Goal: Information Seeking & Learning: Learn about a topic

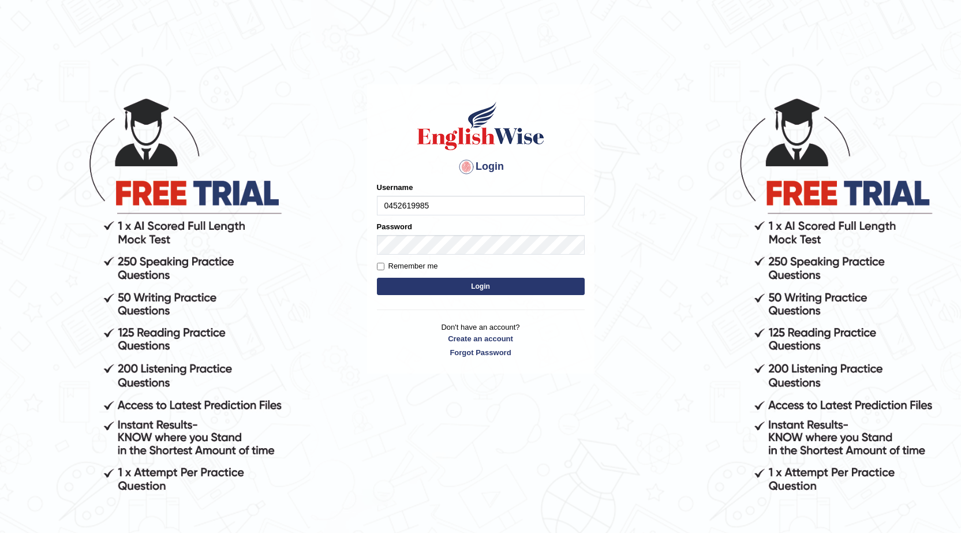
type input "0452619985"
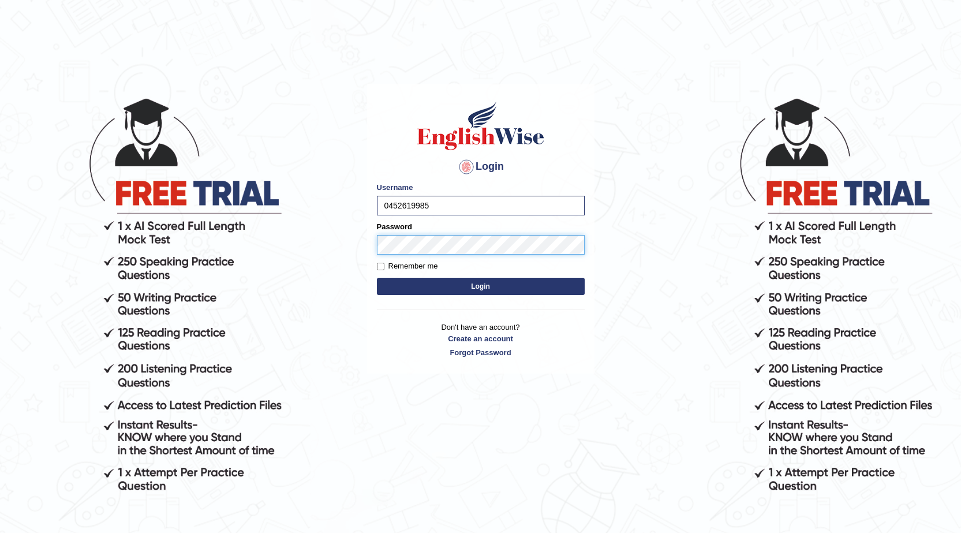
click at [377, 278] on button "Login" at bounding box center [481, 286] width 208 height 17
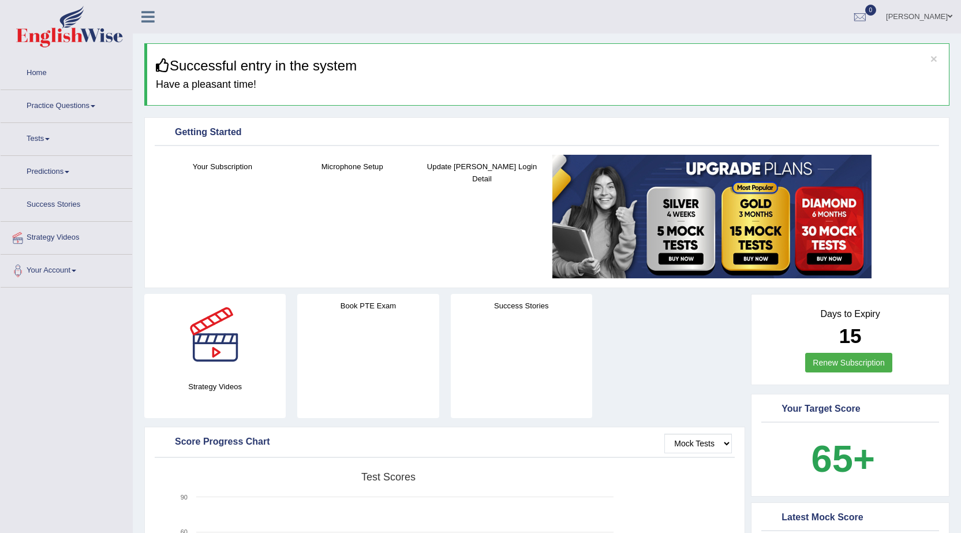
click at [42, 111] on link "Practice Questions" at bounding box center [67, 104] width 132 height 29
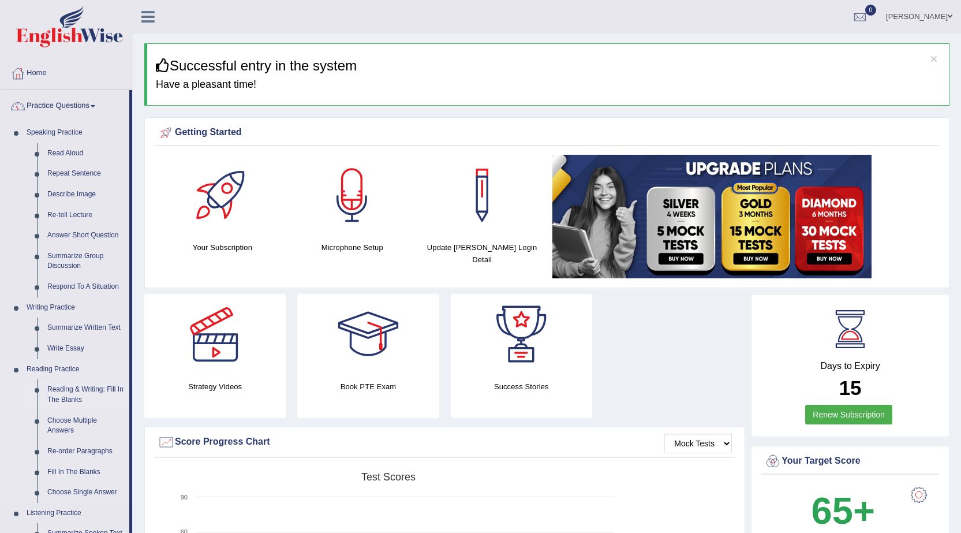
click at [62, 394] on link "Reading & Writing: Fill In The Blanks" at bounding box center [85, 394] width 87 height 31
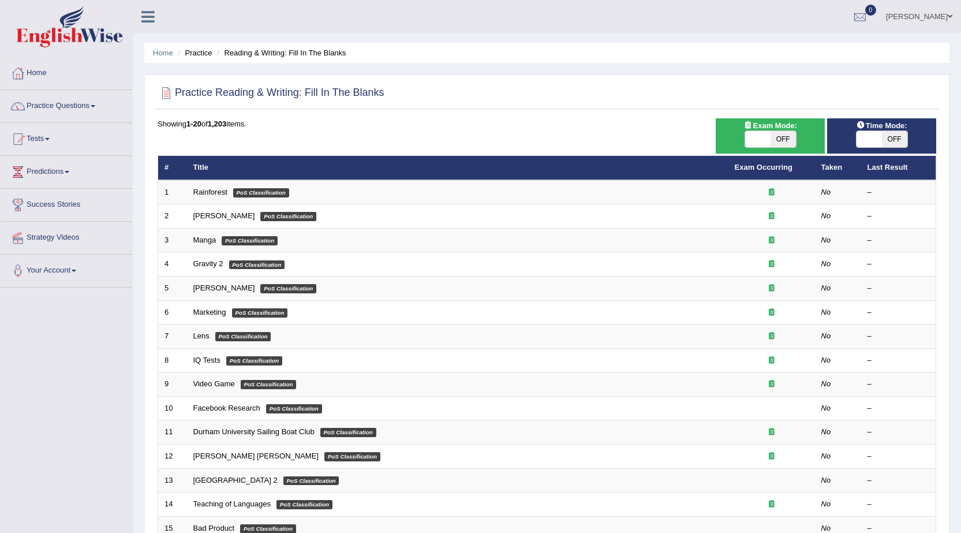
click at [207, 197] on td "Rainforest PoS Classification" at bounding box center [458, 192] width 542 height 24
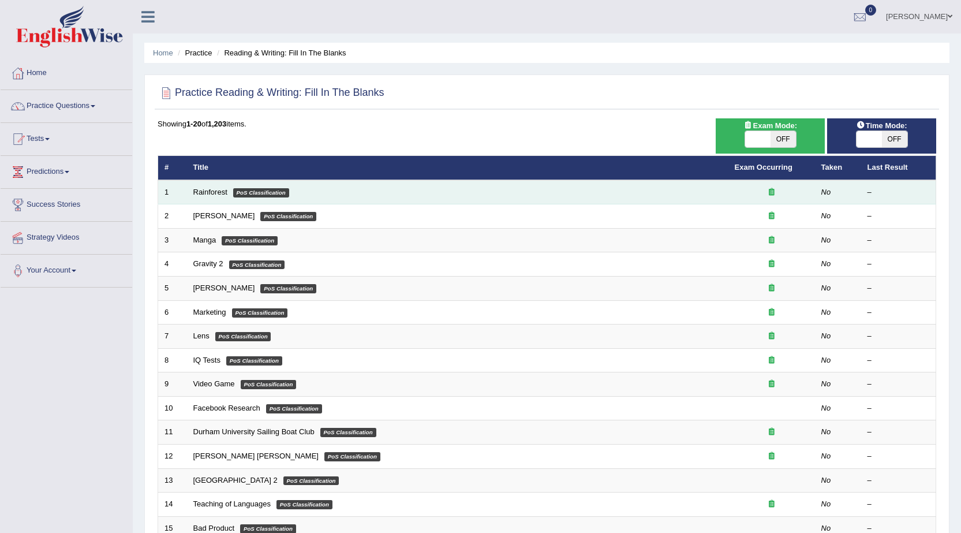
click at [202, 186] on td "Rainforest PoS Classification" at bounding box center [458, 192] width 542 height 24
click at [197, 191] on link "Rainforest" at bounding box center [210, 192] width 34 height 9
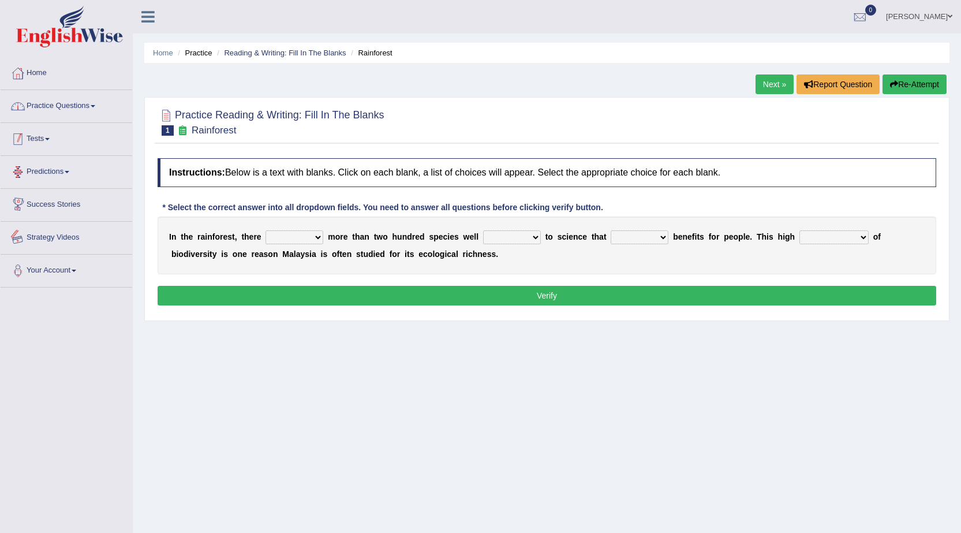
click at [69, 100] on link "Practice Questions" at bounding box center [67, 104] width 132 height 29
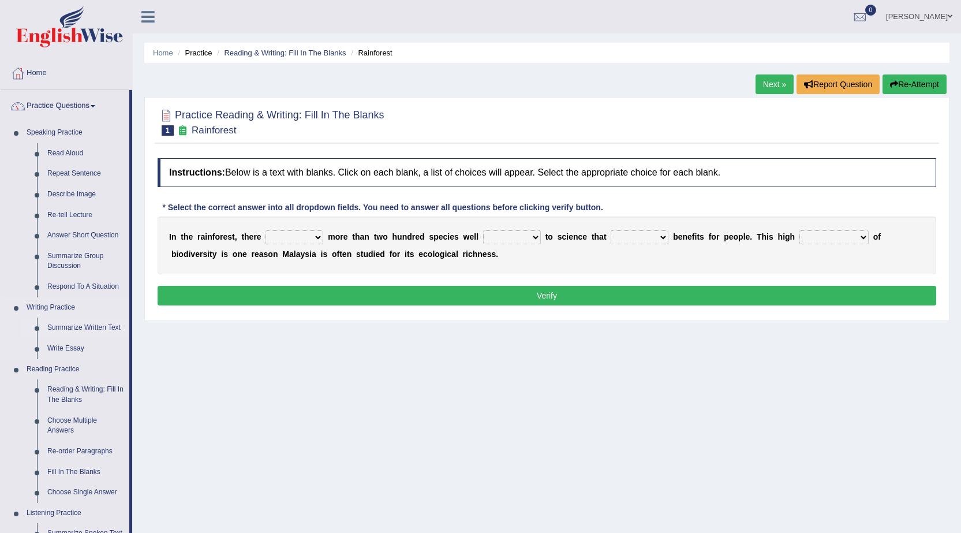
click at [81, 323] on link "Summarize Written Text" at bounding box center [85, 328] width 87 height 21
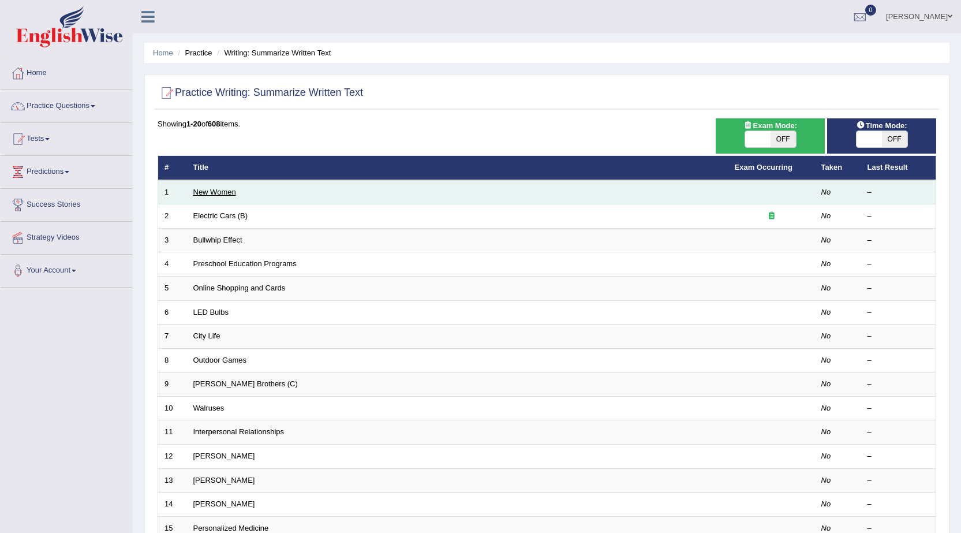
click at [211, 188] on link "New Women" at bounding box center [214, 192] width 43 height 9
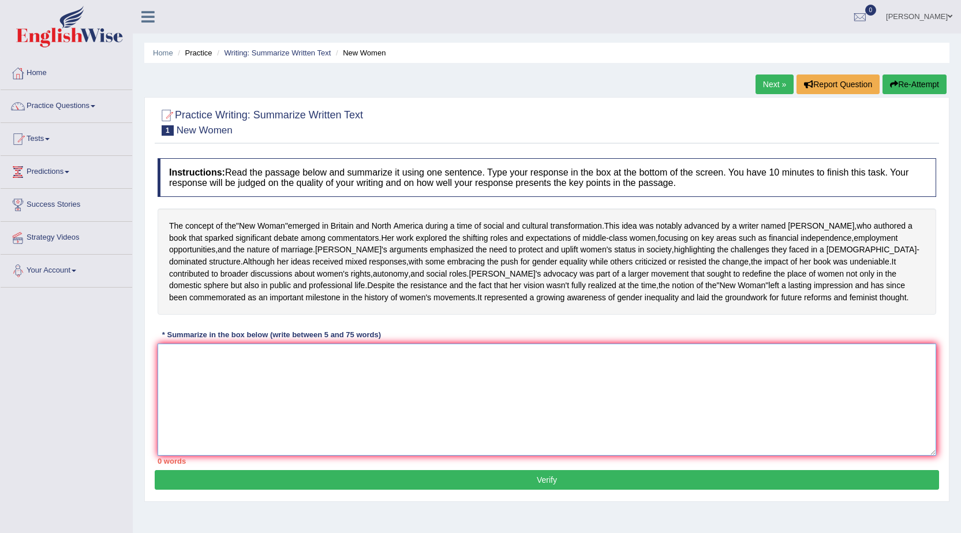
click at [303, 456] on textarea at bounding box center [547, 400] width 779 height 112
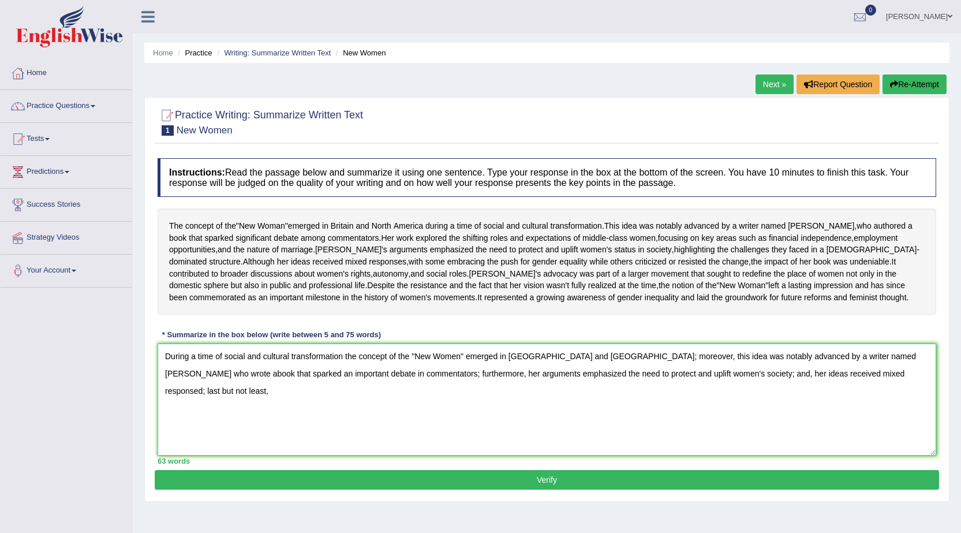
click at [196, 390] on textarea "During a time of social and cultural transformation the concept of the "New Wom…" at bounding box center [547, 400] width 779 height 112
click at [880, 413] on textarea "During the time of social and cultural transformation the concept of the "New W…" at bounding box center [547, 400] width 779 height 112
click at [897, 392] on textarea "During the time of social and cultural transformation the concept of the "New W…" at bounding box center [547, 400] width 779 height 112
click at [880, 414] on textarea "During the time of social and cultural transformation the concept of the "New W…" at bounding box center [547, 400] width 779 height 112
type textarea "During the time of social and cultural transformation the concept of the "New W…"
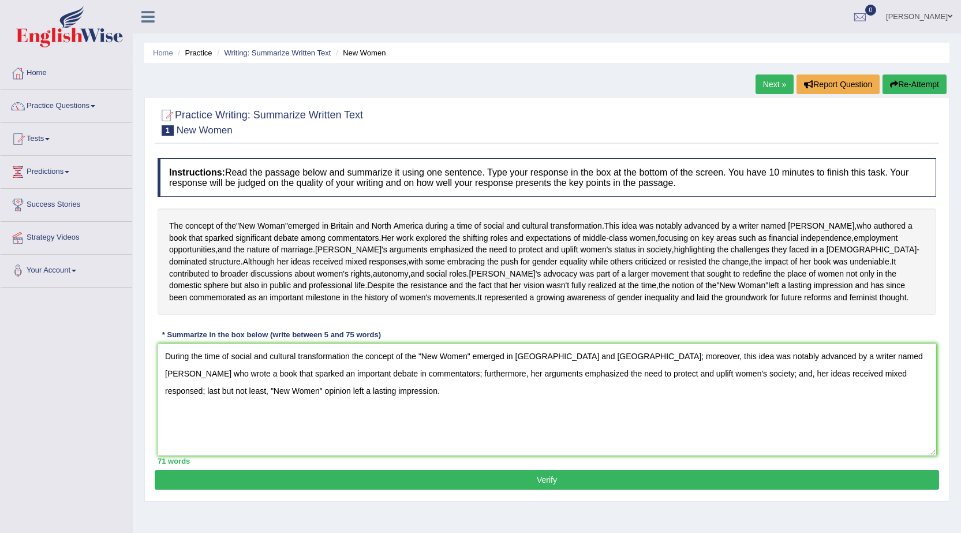
click at [442, 490] on button "Verify" at bounding box center [547, 480] width 785 height 20
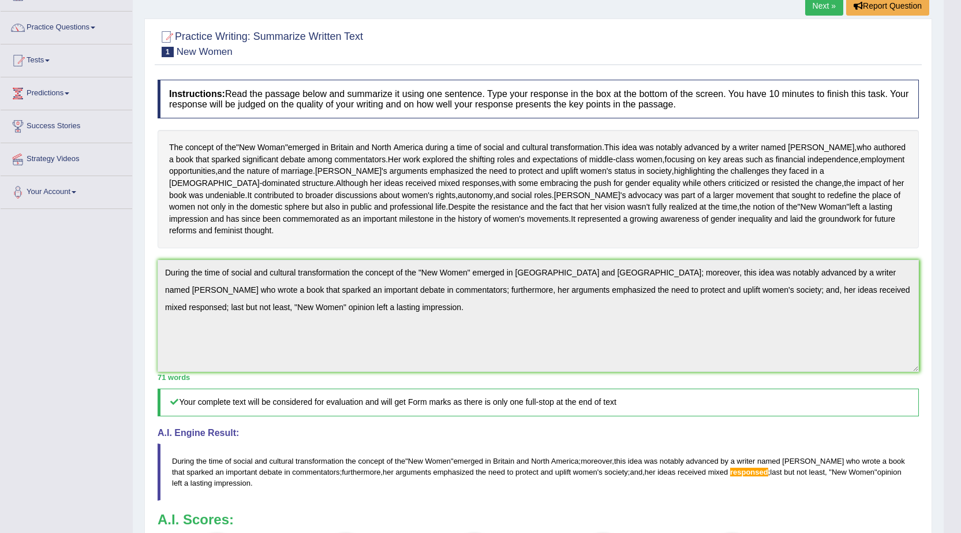
scroll to position [58, 0]
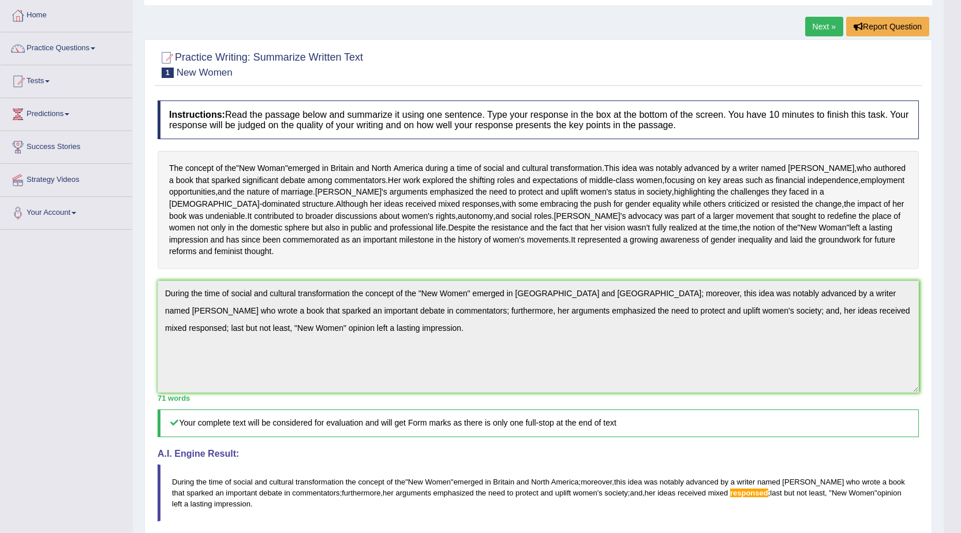
click at [88, 52] on link "Practice Questions" at bounding box center [67, 46] width 132 height 29
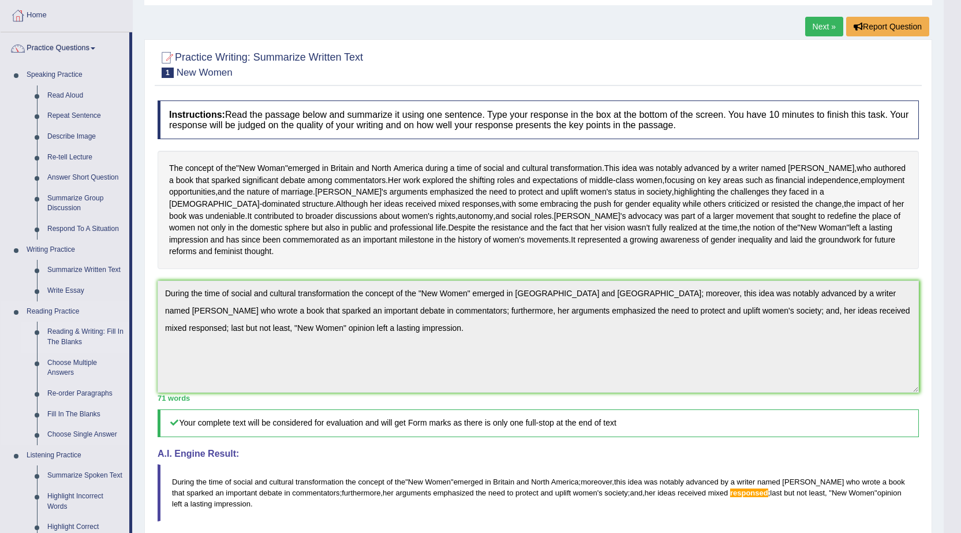
click at [77, 339] on link "Reading & Writing: Fill In The Blanks" at bounding box center [85, 337] width 87 height 31
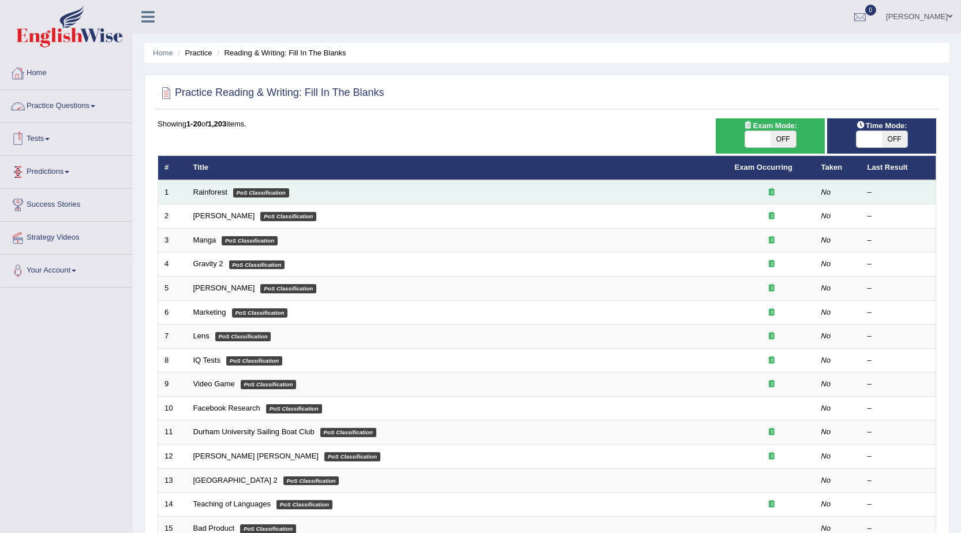
click at [189, 191] on td "Rainforest PoS Classification" at bounding box center [458, 192] width 542 height 24
click at [205, 196] on link "Rainforest" at bounding box center [210, 192] width 34 height 9
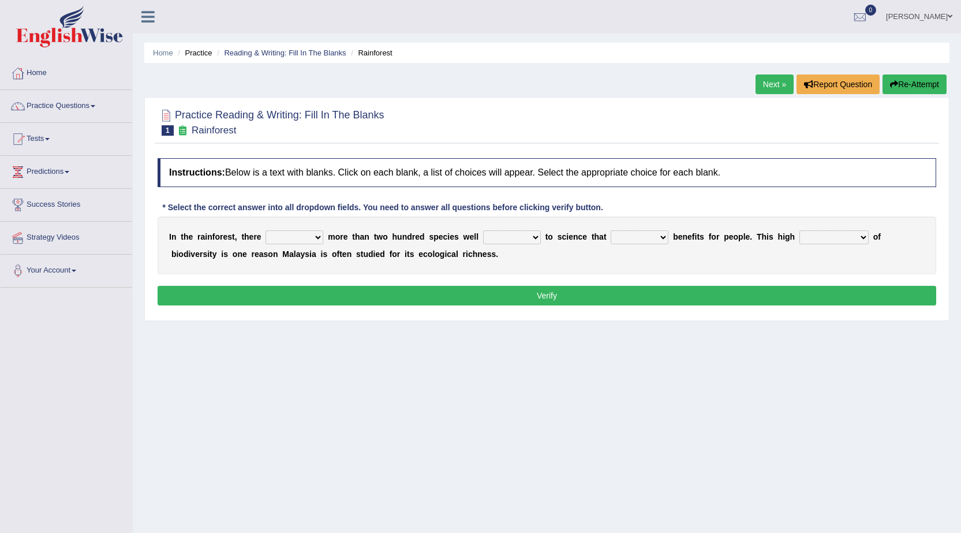
click at [324, 238] on b at bounding box center [325, 236] width 5 height 9
click at [319, 237] on select "have can be has is" at bounding box center [295, 237] width 58 height 14
select select "is"
click at [266, 230] on select "have can be has is" at bounding box center [295, 237] width 58 height 14
click at [537, 238] on select "knowing known knew know" at bounding box center [512, 237] width 58 height 14
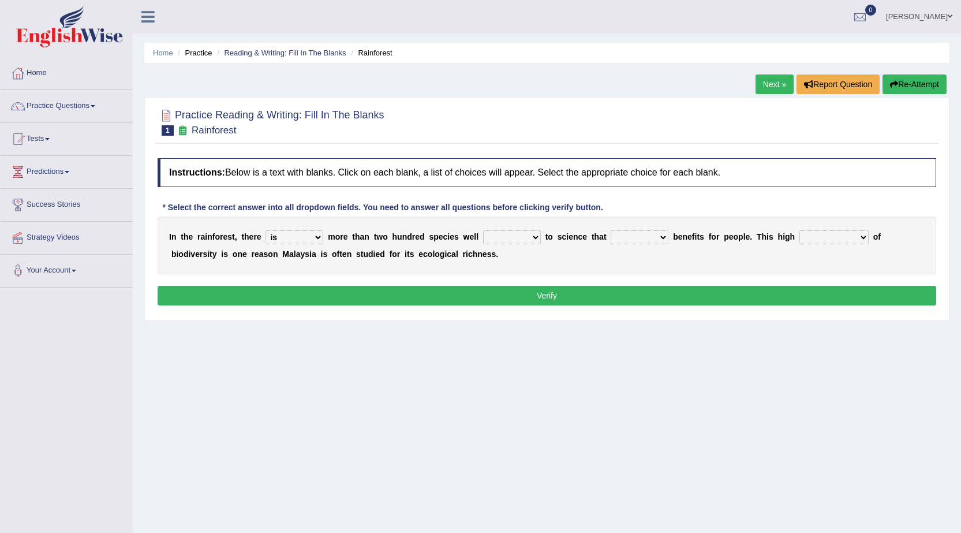
select select "known"
click at [483, 230] on select "knowing known knew know" at bounding box center [512, 237] width 58 height 14
click at [664, 233] on select "contain contained containing contains" at bounding box center [640, 237] width 58 height 14
select select "contain"
click at [611, 230] on select "contain contained containing contains" at bounding box center [640, 237] width 58 height 14
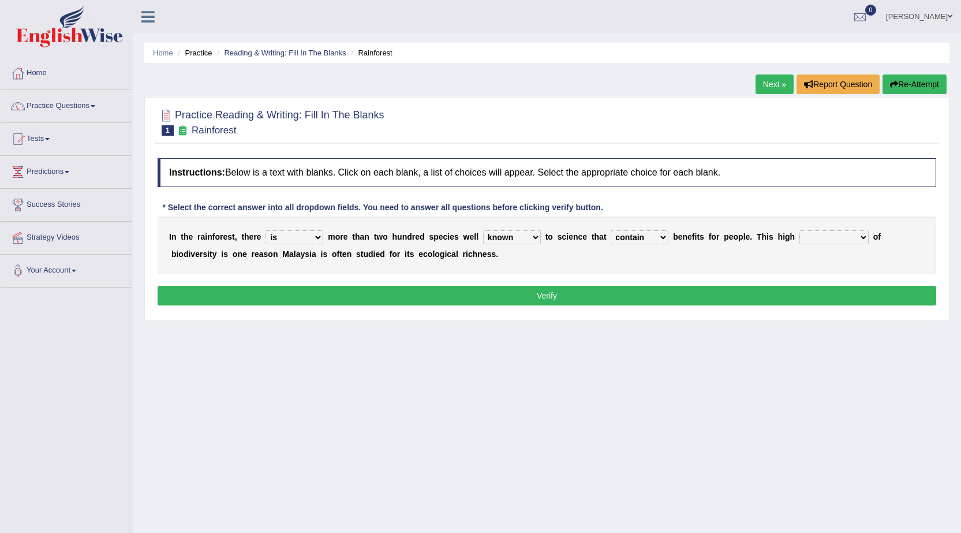
click at [867, 236] on select "condensation conjunction continuity complexity" at bounding box center [834, 237] width 69 height 14
select select "condensation"
click at [800, 230] on select "condensation conjunction continuity complexity" at bounding box center [834, 237] width 69 height 14
click at [792, 302] on button "Verify" at bounding box center [547, 296] width 779 height 20
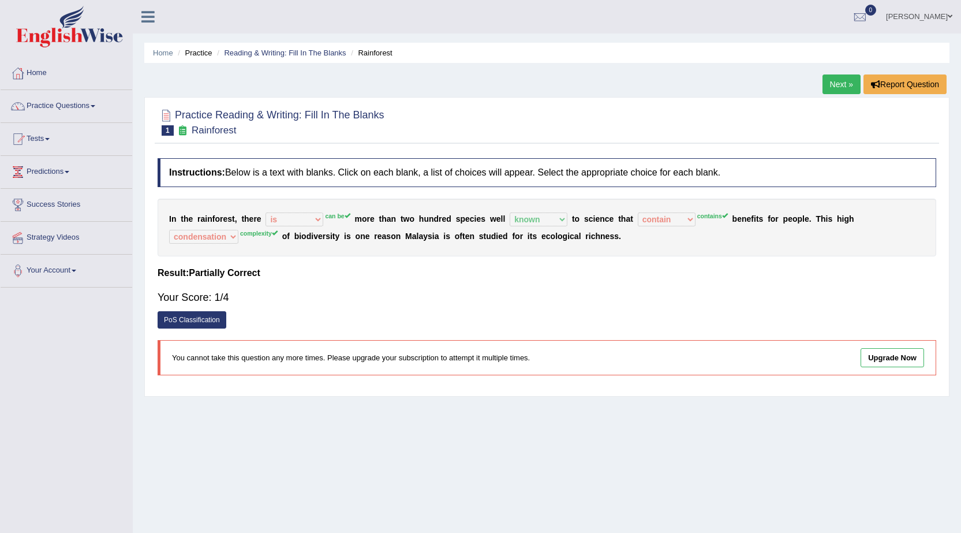
click at [834, 85] on link "Next »" at bounding box center [842, 84] width 38 height 20
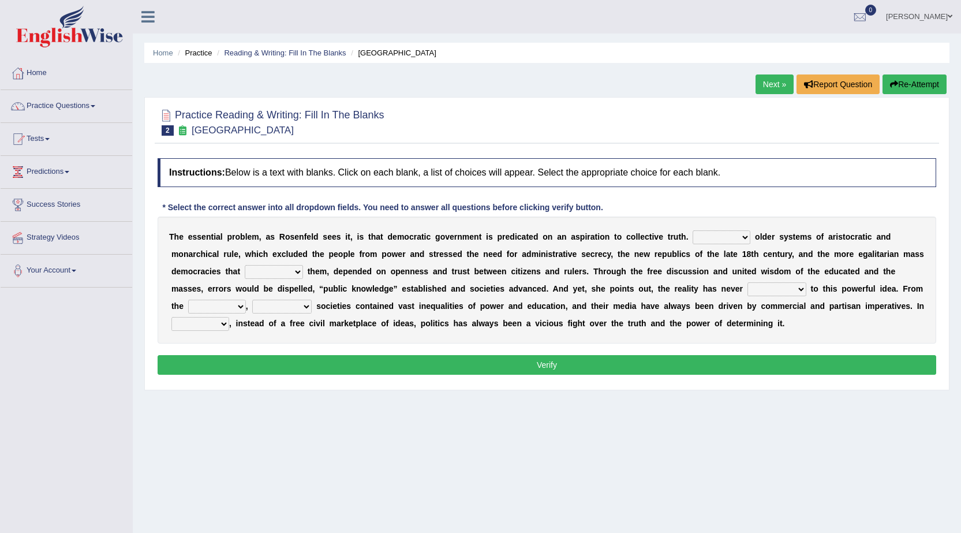
click at [745, 242] on select "Like Unlike Likely Safely" at bounding box center [722, 237] width 58 height 14
select select "Like"
click at [693, 230] on select "Like Unlike Likely Safely" at bounding box center [722, 237] width 58 height 14
click at [298, 274] on select "readed grated succeeded printed" at bounding box center [274, 272] width 58 height 14
select select "grated"
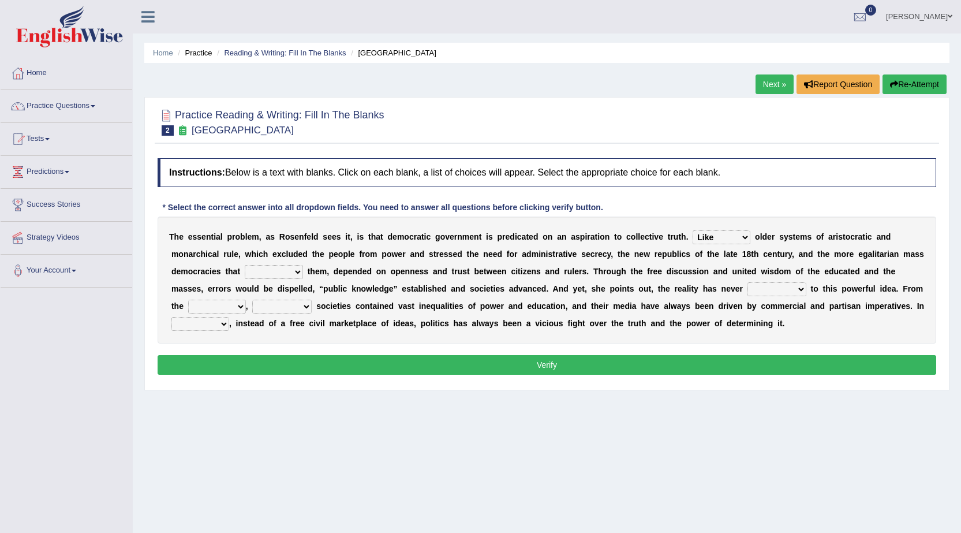
click at [245, 265] on select "readed grated succeeded printed" at bounding box center [274, 272] width 58 height 14
click at [799, 294] on select "saved up stood up brought up lived up" at bounding box center [777, 289] width 59 height 14
select select "lived up"
click at [748, 282] on select "saved up stood up brought up lived up" at bounding box center [777, 289] width 59 height 14
click at [235, 307] on select "outset ranged stood caught" at bounding box center [217, 307] width 58 height 14
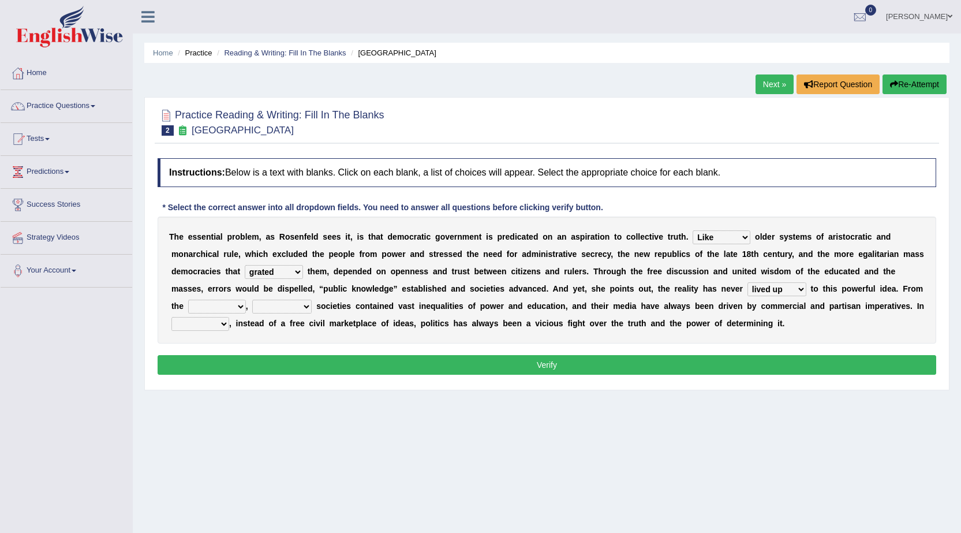
select select "outset"
click at [188, 300] on select "outset ranged stood caught" at bounding box center [217, 307] width 58 height 14
click at [301, 303] on select "freedom democratic media stilled" at bounding box center [281, 307] width 59 height 14
select select "democratic"
click at [252, 300] on select "freedom democratic media stilled" at bounding box center [281, 307] width 59 height 14
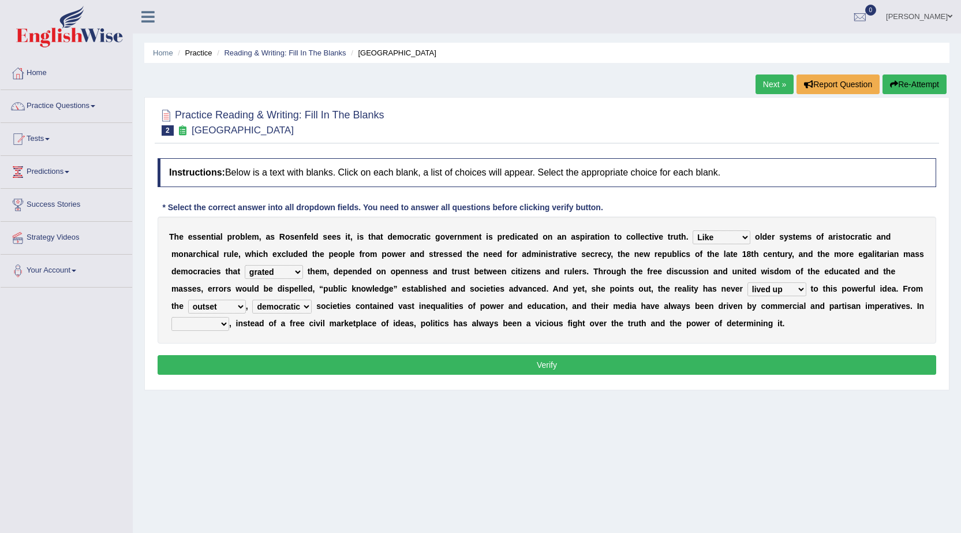
click at [222, 324] on select "power practice ideas fought" at bounding box center [200, 324] width 58 height 14
select select "practice"
click at [171, 317] on select "power practice ideas fought" at bounding box center [200, 324] width 58 height 14
click at [436, 368] on button "Verify" at bounding box center [547, 365] width 779 height 20
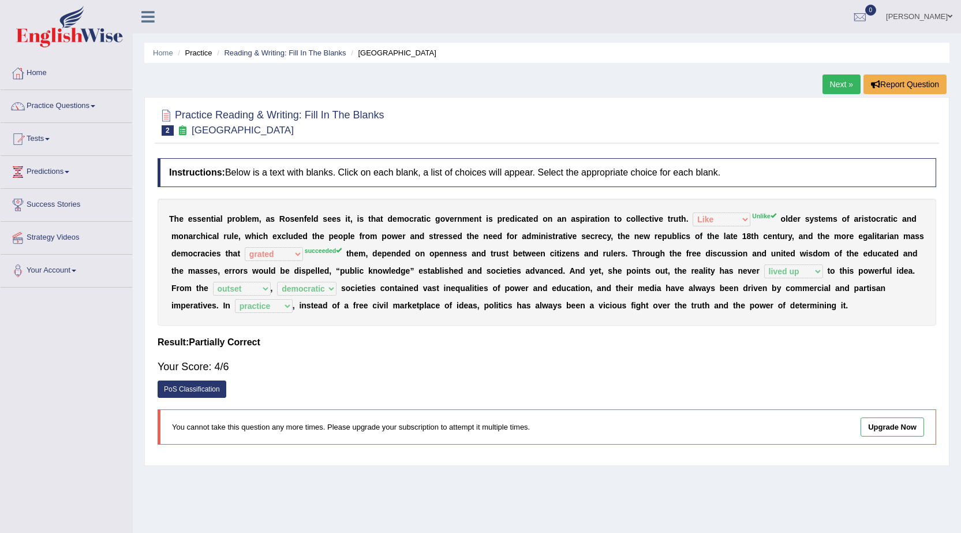
click at [838, 79] on link "Next »" at bounding box center [842, 84] width 38 height 20
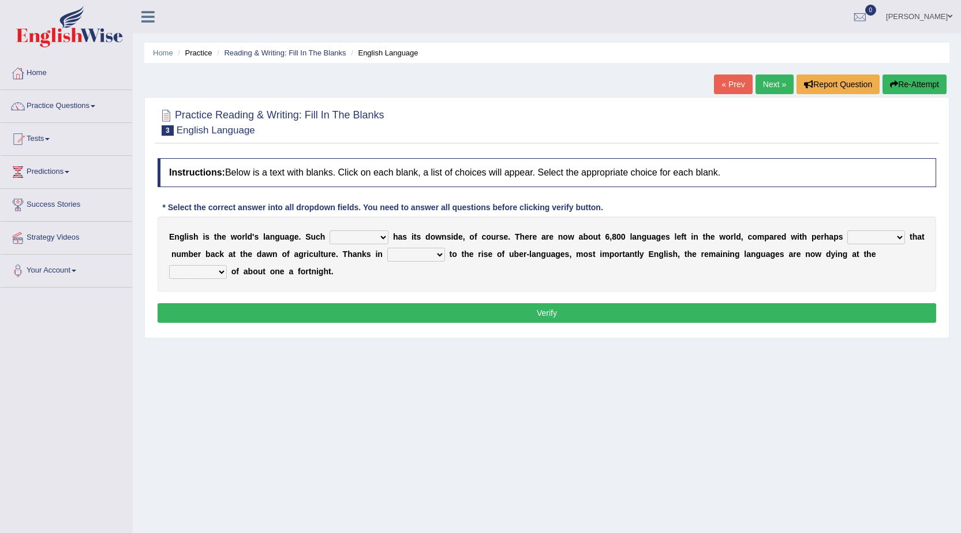
click at [377, 245] on div "E n g l i s h i s t h e w o r l d ' s l a n g u a g e . S u c h power idea subj…" at bounding box center [547, 253] width 779 height 75
click at [380, 237] on select "power idea subject dominance" at bounding box center [359, 237] width 59 height 14
click at [330, 230] on select "power idea subject dominance" at bounding box center [359, 237] width 59 height 14
click at [378, 235] on select "power idea subject dominance" at bounding box center [359, 237] width 59 height 14
select select "subject"
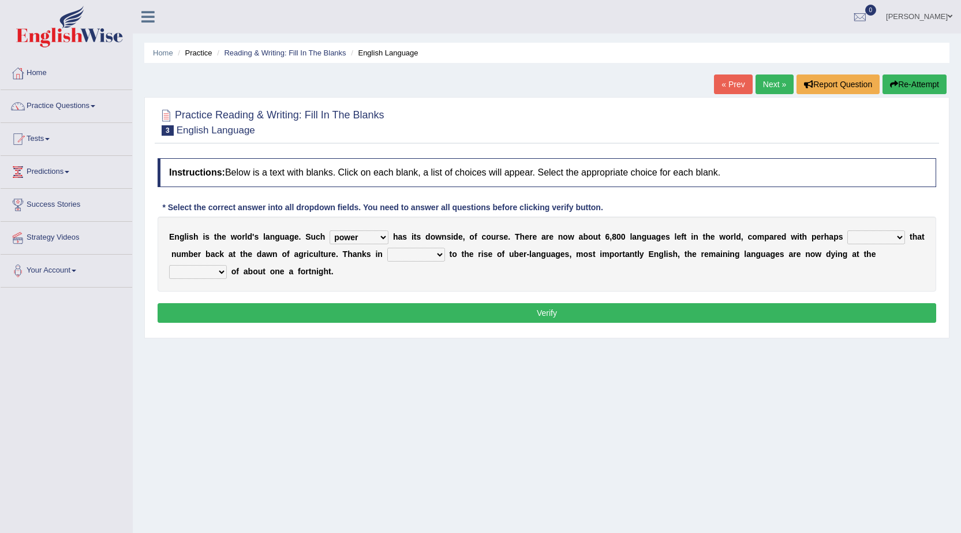
click at [330, 230] on select "power idea subject dominance" at bounding box center [359, 237] width 59 height 14
click at [900, 241] on select "rise twice firstly never" at bounding box center [877, 237] width 58 height 14
select select "rise"
click at [848, 230] on select "rise twice firstly never" at bounding box center [877, 237] width 58 height 14
click at [441, 258] on select "rare start part bother" at bounding box center [416, 255] width 58 height 14
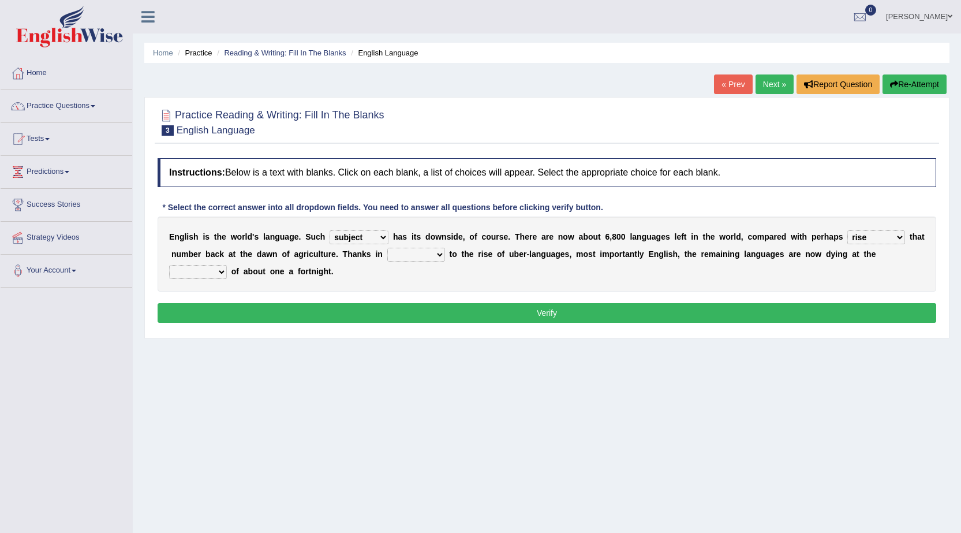
select select "start"
click at [387, 248] on select "rare start part bother" at bounding box center [416, 255] width 58 height 14
click at [221, 270] on select "state rate wait great" at bounding box center [198, 272] width 58 height 14
select select "rate"
click at [169, 265] on select "state rate wait great" at bounding box center [198, 272] width 58 height 14
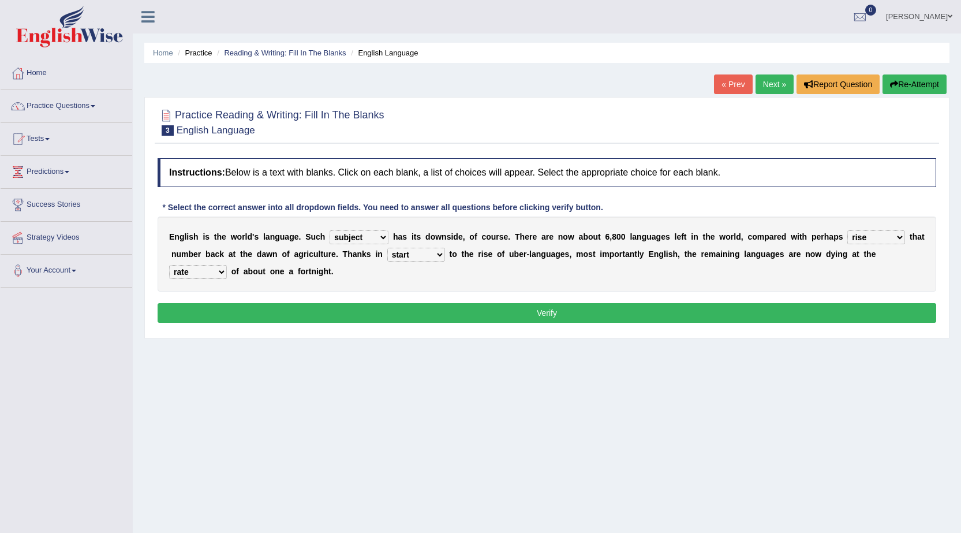
click at [249, 312] on button "Verify" at bounding box center [547, 313] width 779 height 20
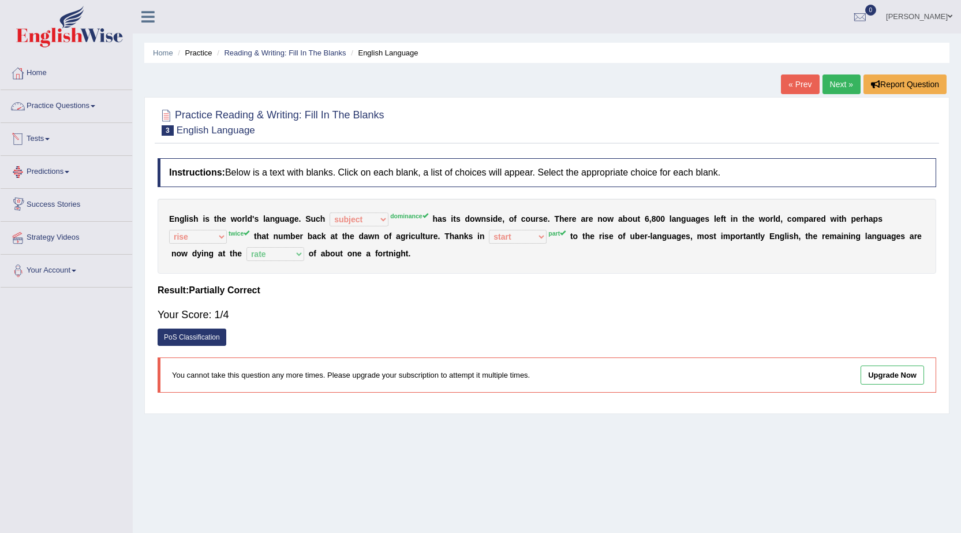
click at [96, 107] on link "Practice Questions" at bounding box center [67, 104] width 132 height 29
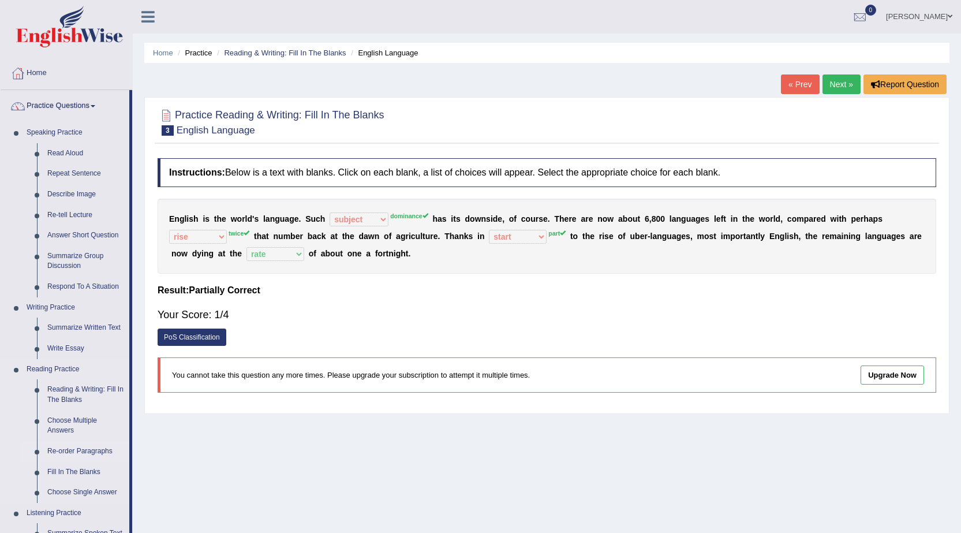
click at [81, 448] on link "Re-order Paragraphs" at bounding box center [85, 451] width 87 height 21
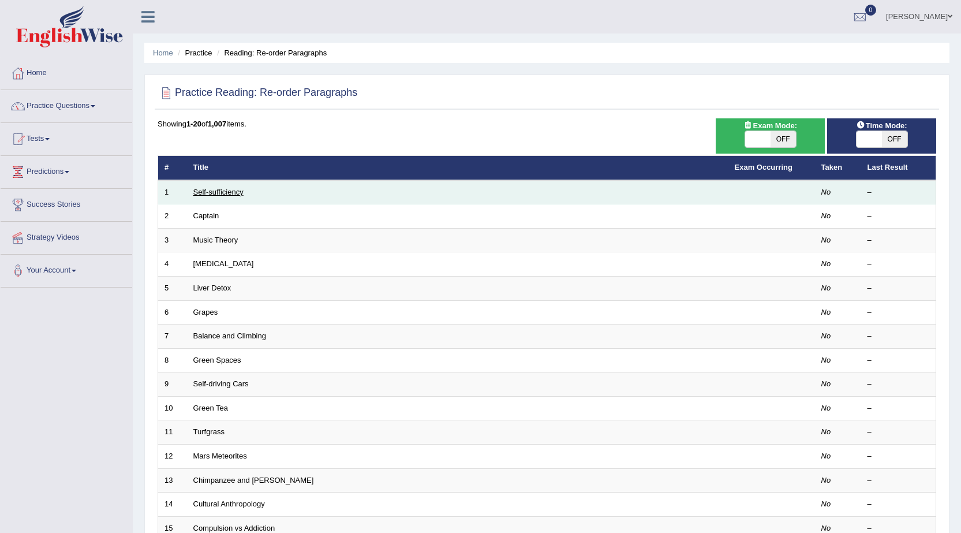
click at [212, 191] on link "Self-sufficiency" at bounding box center [218, 192] width 50 height 9
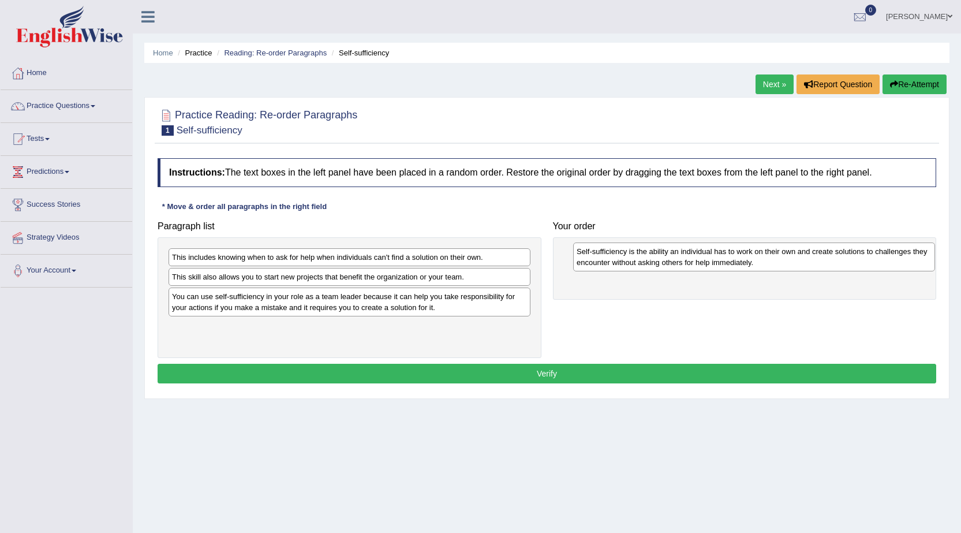
drag, startPoint x: 352, startPoint y: 341, endPoint x: 756, endPoint y: 266, distance: 411.7
click at [756, 266] on div "Self-sufficiency is the ability an individual has to work on their own and crea…" at bounding box center [754, 256] width 362 height 29
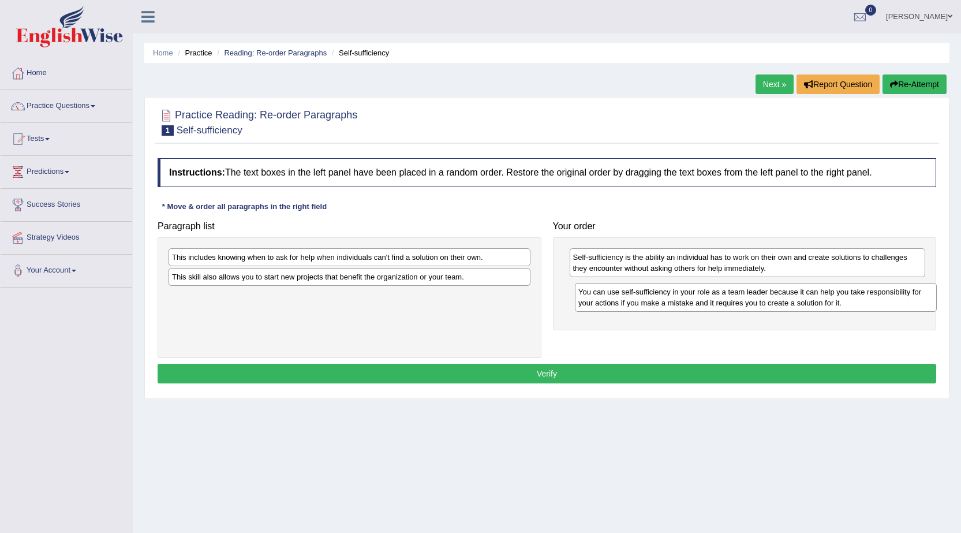
drag, startPoint x: 360, startPoint y: 304, endPoint x: 766, endPoint y: 300, distance: 406.5
click at [766, 300] on div "You can use self-sufficiency in your role as a team leader because it can help …" at bounding box center [756, 297] width 362 height 29
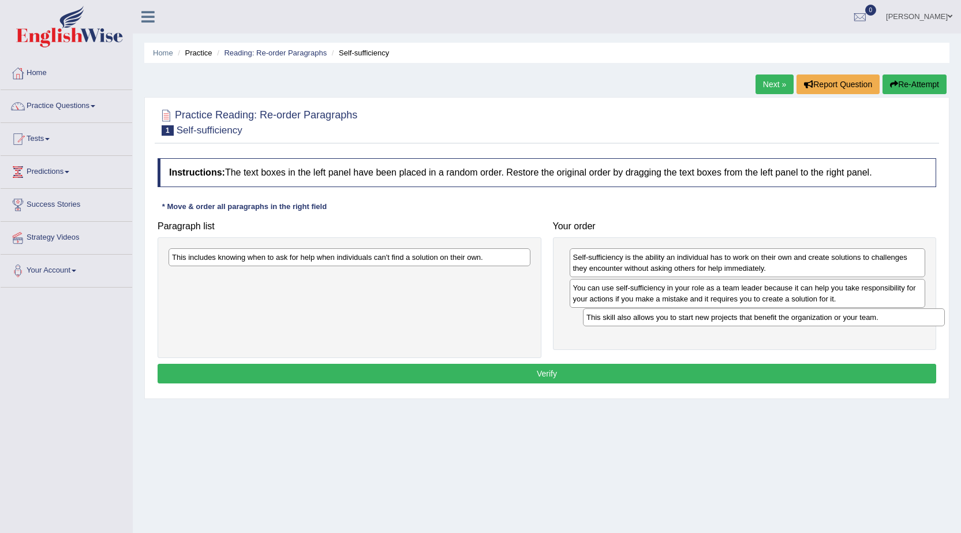
drag, startPoint x: 386, startPoint y: 276, endPoint x: 800, endPoint y: 318, distance: 416.0
click at [800, 318] on div "This skill also allows you to start new projects that benefit the organization …" at bounding box center [764, 317] width 362 height 18
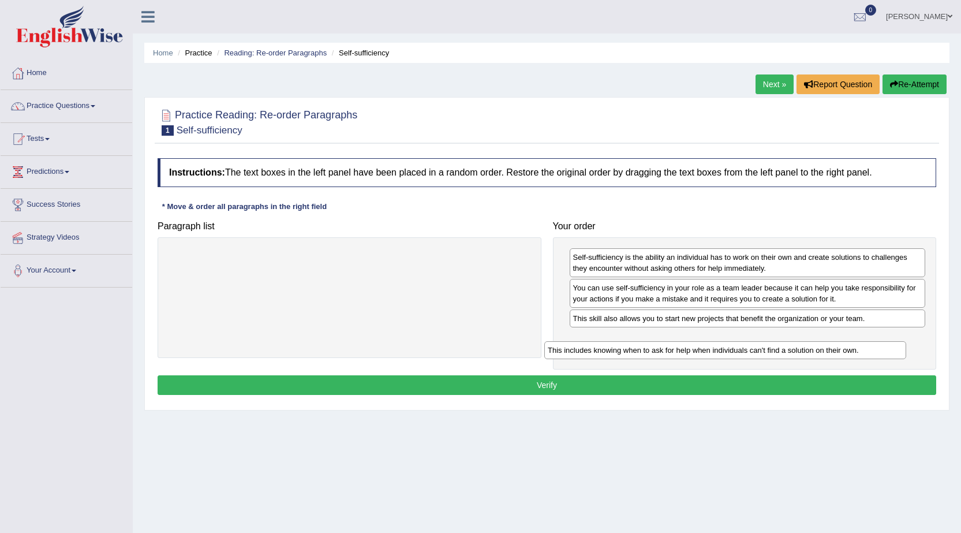
drag, startPoint x: 380, startPoint y: 249, endPoint x: 756, endPoint y: 342, distance: 387.2
click at [756, 342] on div "This includes knowing when to ask for help when individuals can't find a soluti…" at bounding box center [725, 350] width 362 height 18
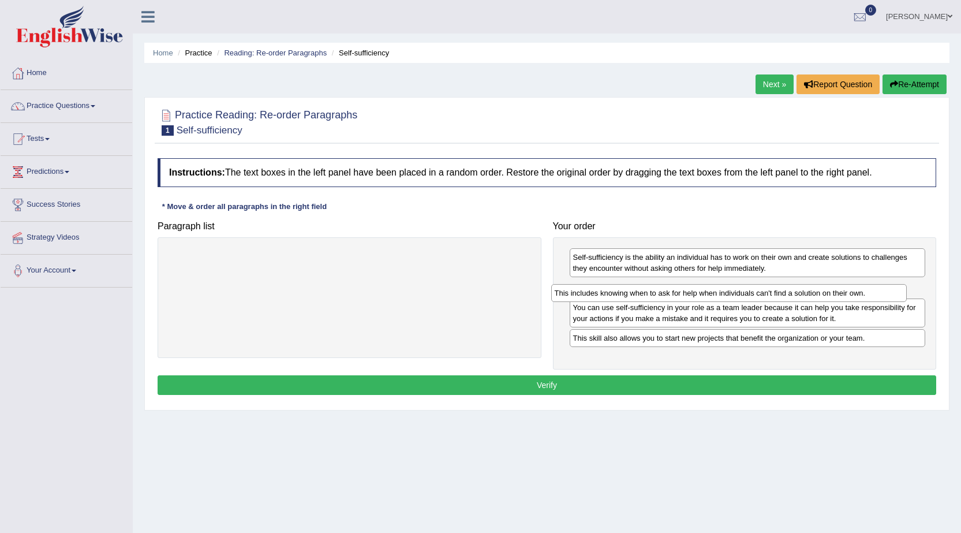
drag, startPoint x: 695, startPoint y: 343, endPoint x: 677, endPoint y: 298, distance: 48.7
click at [677, 298] on div "This includes knowing when to ask for help when individuals can't find a soluti…" at bounding box center [729, 293] width 356 height 18
click at [611, 391] on button "Verify" at bounding box center [547, 385] width 779 height 20
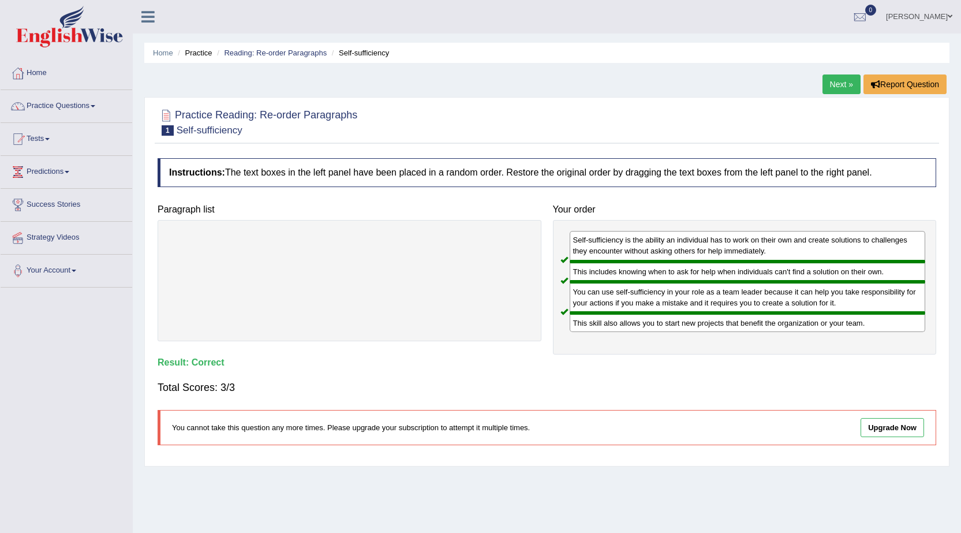
click at [828, 82] on link "Next »" at bounding box center [842, 84] width 38 height 20
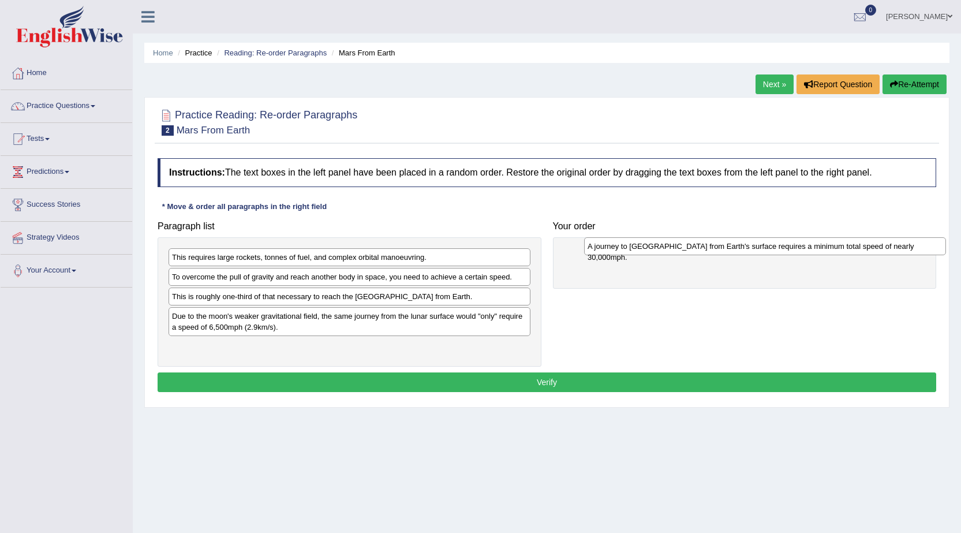
drag, startPoint x: 303, startPoint y: 319, endPoint x: 701, endPoint y: 260, distance: 403.3
click at [701, 255] on div "A journey to [GEOGRAPHIC_DATA] from Earth's surface requires a minimum total sp…" at bounding box center [765, 246] width 362 height 18
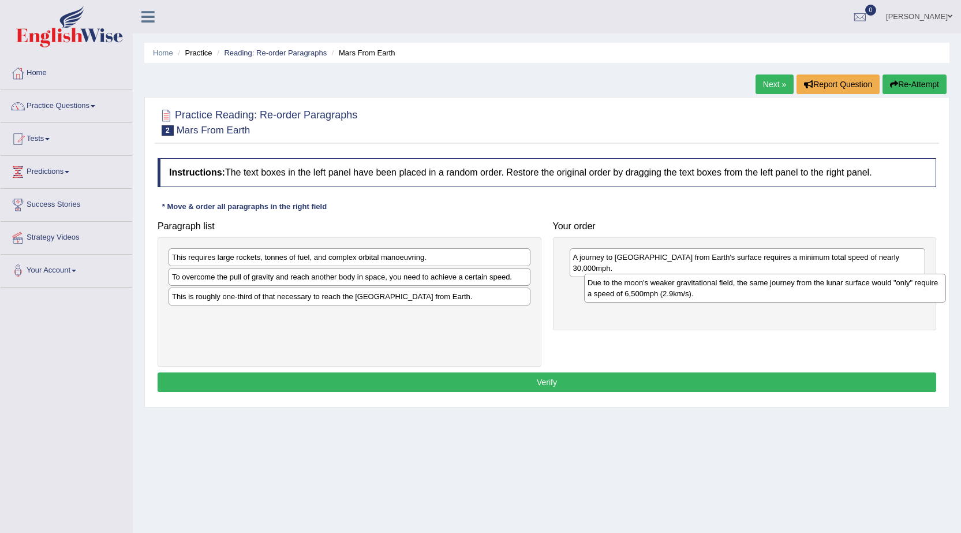
drag, startPoint x: 487, startPoint y: 322, endPoint x: 903, endPoint y: 289, distance: 417.0
click at [903, 289] on div "Due to the moon's weaker gravitational field, the same journey from the lunar s…" at bounding box center [765, 288] width 362 height 29
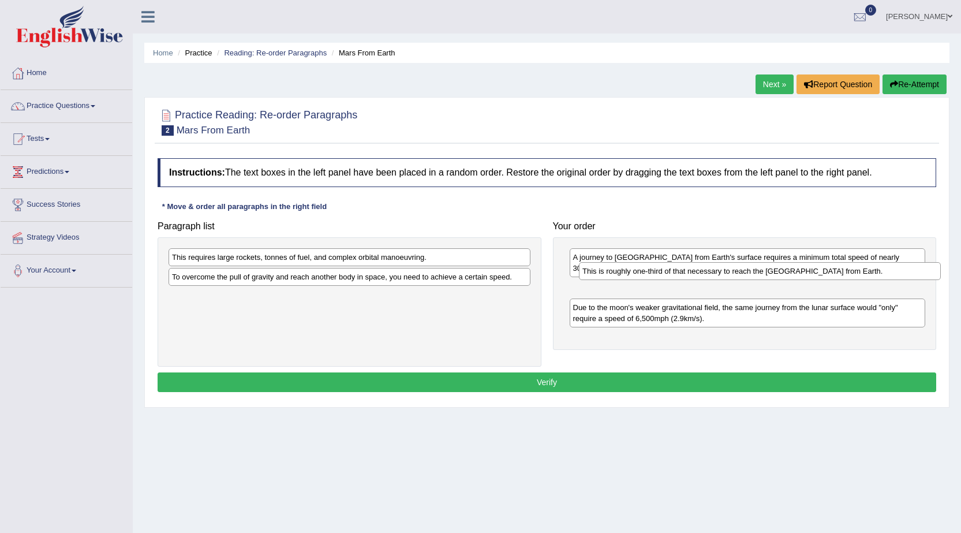
drag, startPoint x: 487, startPoint y: 301, endPoint x: 897, endPoint y: 275, distance: 411.3
click at [897, 275] on div "This is roughly one-third of that necessary to reach the [GEOGRAPHIC_DATA] from…" at bounding box center [760, 271] width 362 height 18
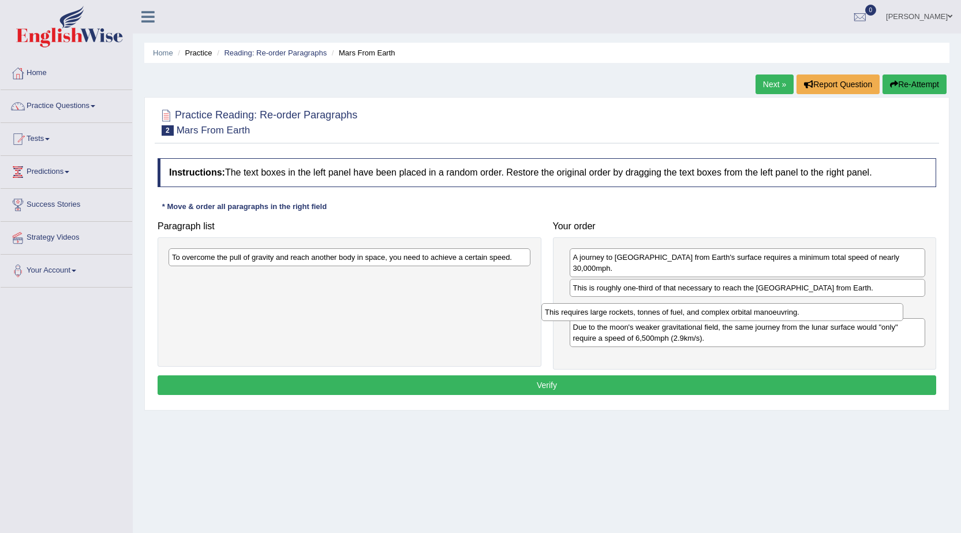
drag, startPoint x: 330, startPoint y: 262, endPoint x: 720, endPoint y: 303, distance: 392.4
click at [710, 311] on div "This requires large rockets, tonnes of fuel, and complex orbital manoeuvring." at bounding box center [723, 312] width 362 height 18
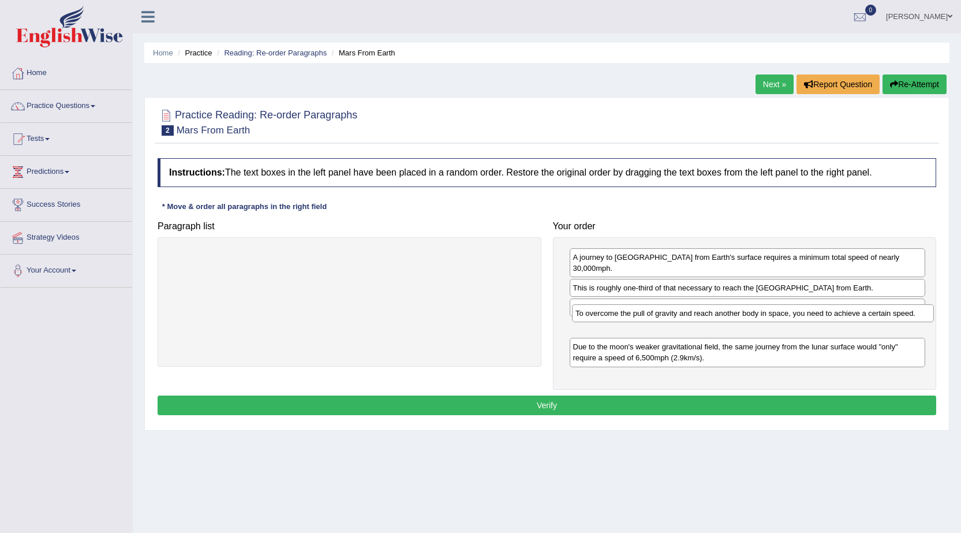
drag, startPoint x: 498, startPoint y: 257, endPoint x: 902, endPoint y: 313, distance: 407.4
click at [902, 313] on div "To overcome the pull of gravity and reach another body in space, you need to ac…" at bounding box center [753, 313] width 362 height 18
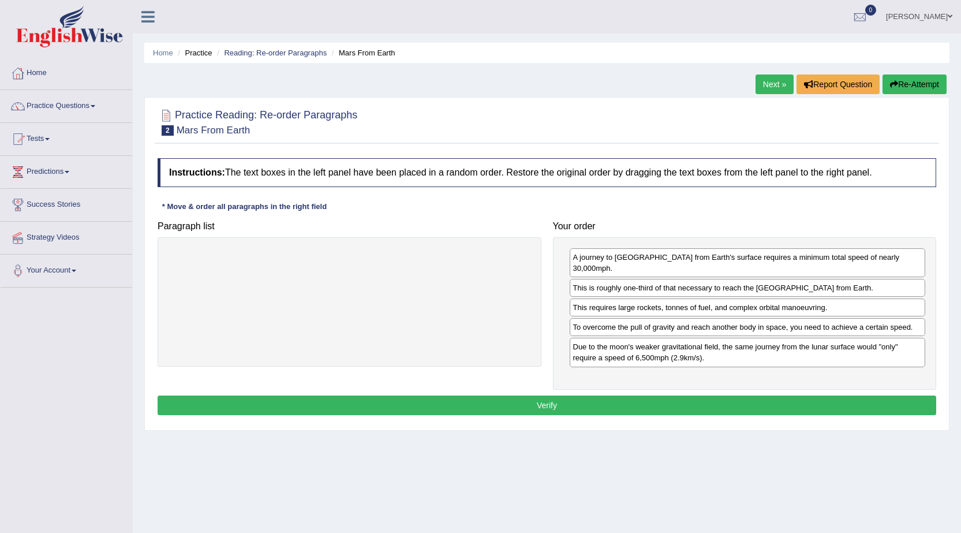
click at [836, 395] on button "Verify" at bounding box center [547, 405] width 779 height 20
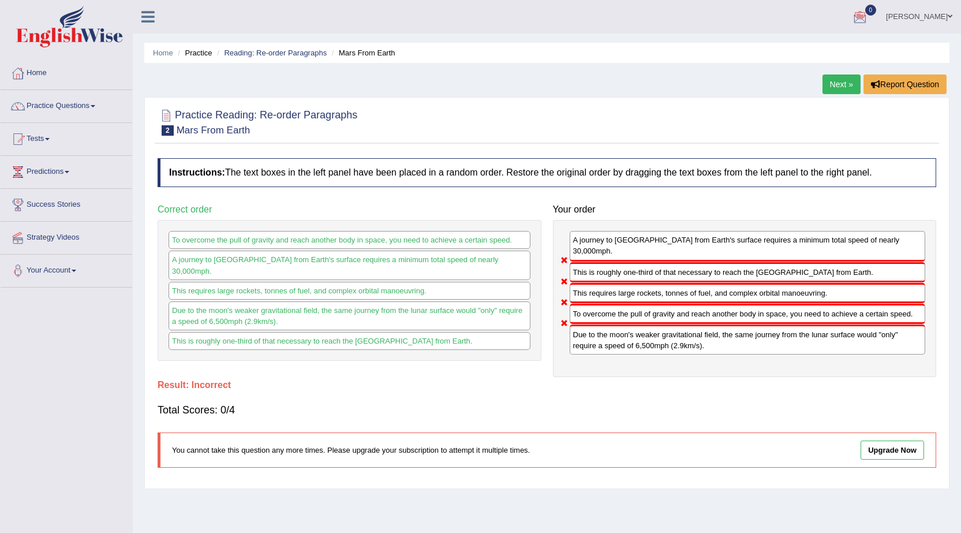
click at [840, 77] on link "Next »" at bounding box center [842, 84] width 38 height 20
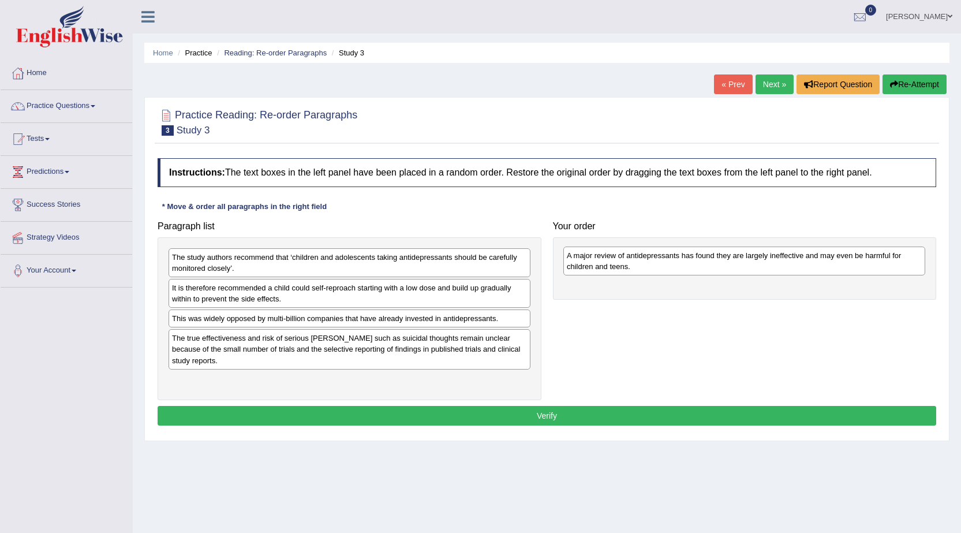
drag, startPoint x: 263, startPoint y: 331, endPoint x: 658, endPoint y: 268, distance: 399.9
click at [658, 268] on div "A major review of antidepressants has found they are largely ineffective and ma…" at bounding box center [744, 261] width 362 height 29
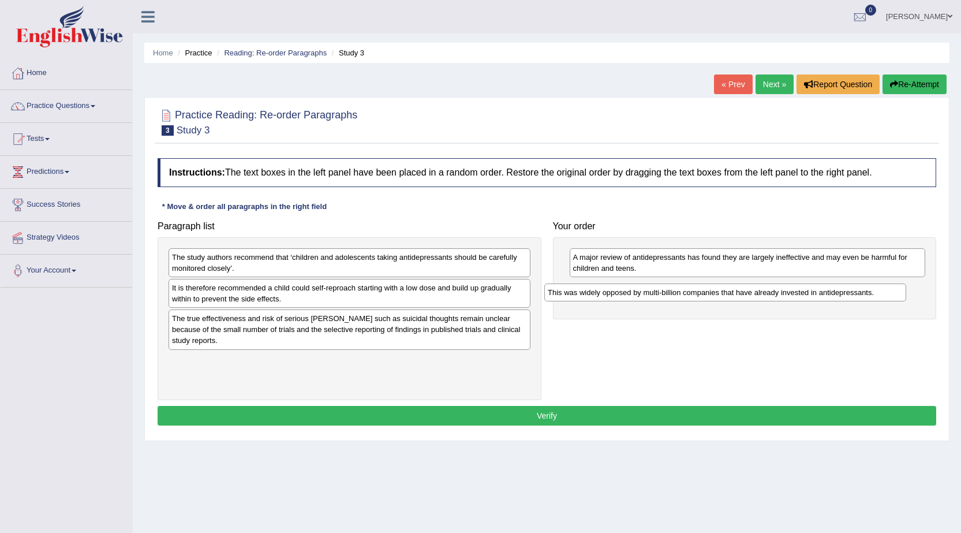
drag, startPoint x: 511, startPoint y: 326, endPoint x: 880, endPoint y: 300, distance: 369.8
click at [880, 300] on div "This was widely opposed by multi-billion companies that have already invested i…" at bounding box center [725, 292] width 362 height 18
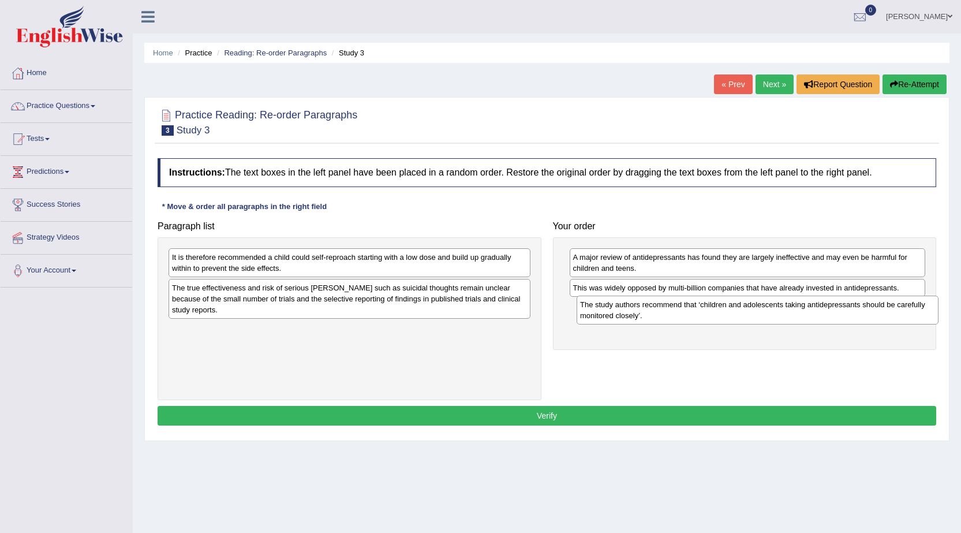
drag, startPoint x: 320, startPoint y: 263, endPoint x: 728, endPoint y: 311, distance: 410.9
click at [728, 311] on div "The study authors recommend that ‘children and adolescents taking antidepressan…" at bounding box center [758, 310] width 362 height 29
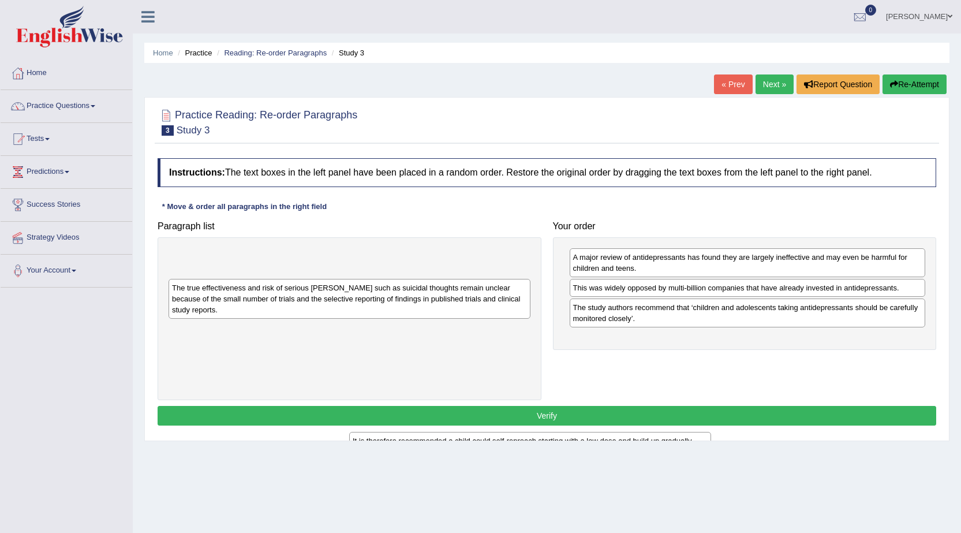
drag, startPoint x: 501, startPoint y: 257, endPoint x: 826, endPoint y: 383, distance: 348.3
click at [711, 432] on div "It is therefore recommended a child could self-reproach starting with a low dos…" at bounding box center [530, 446] width 362 height 29
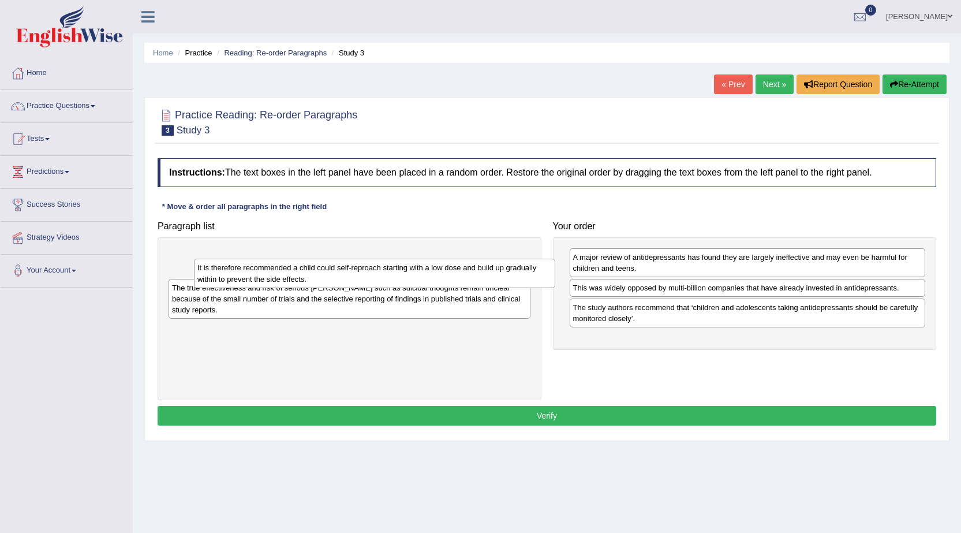
click at [908, 331] on div "A major review of antidepressants has found they are largely ineffective and ma…" at bounding box center [745, 293] width 384 height 113
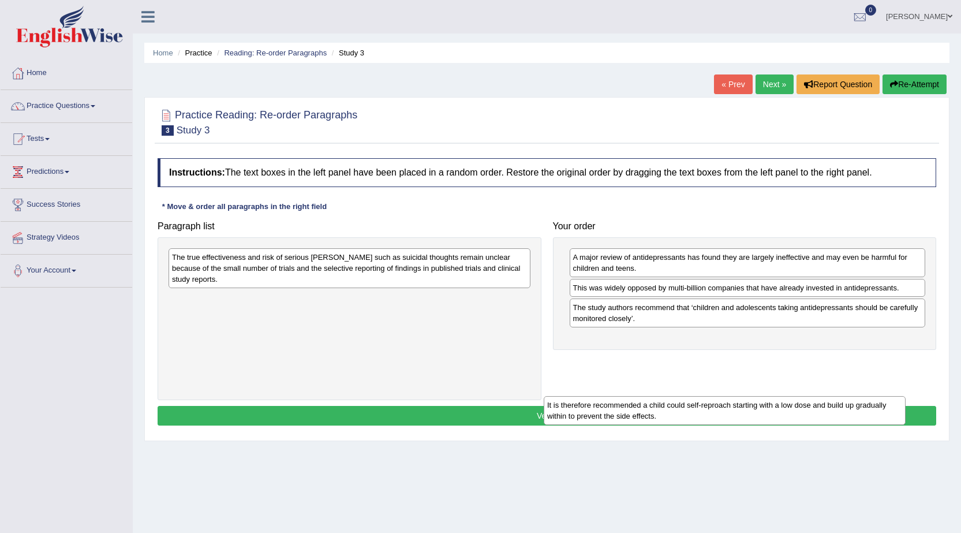
drag, startPoint x: 485, startPoint y: 263, endPoint x: 909, endPoint y: 389, distance: 442.6
click at [905, 396] on div "It is therefore recommended a child could self-reproach starting with a low dos…" at bounding box center [725, 410] width 362 height 29
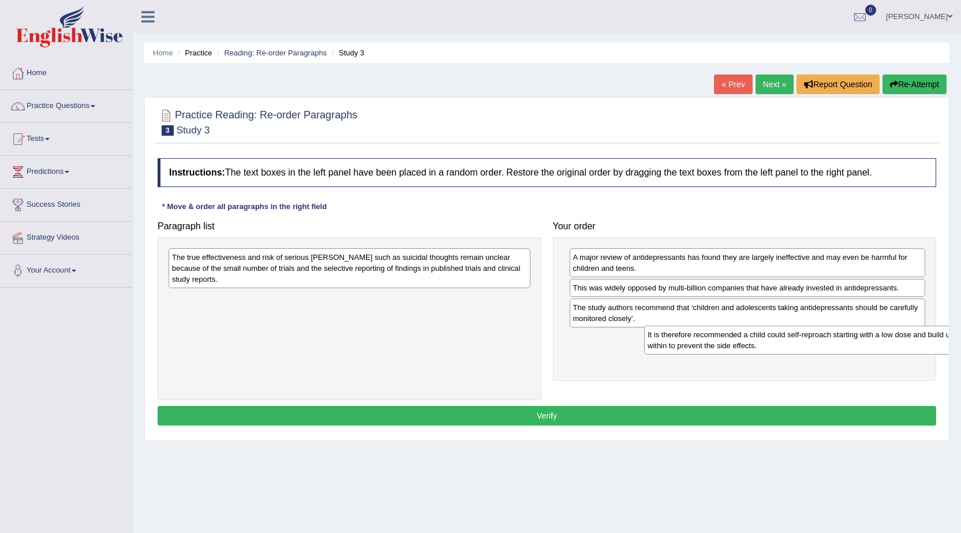
drag, startPoint x: 474, startPoint y: 293, endPoint x: 950, endPoint y: 339, distance: 478.0
click at [950, 339] on div "Home Practice Reading: Re-order Paragraphs Study 3 « Prev Next » Report Questio…" at bounding box center [547, 288] width 828 height 577
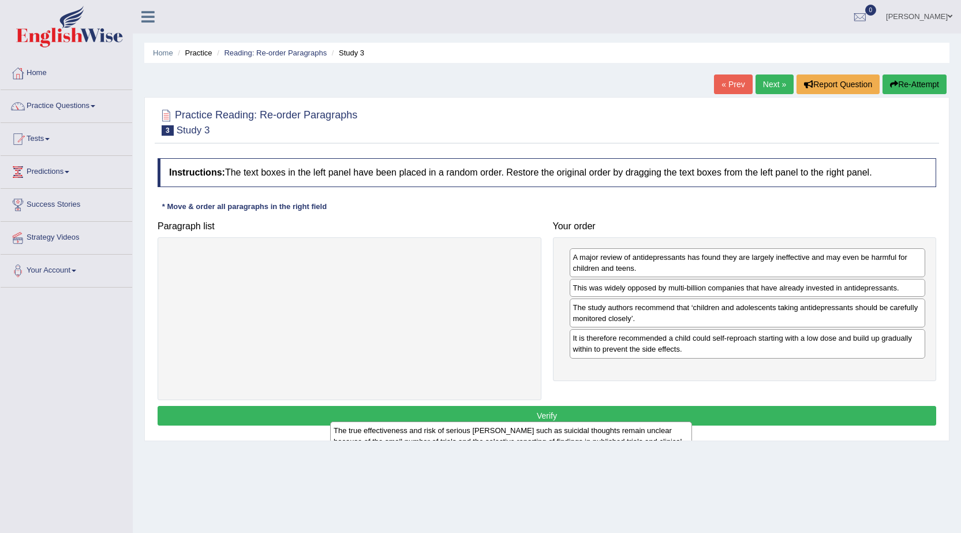
drag, startPoint x: 495, startPoint y: 263, endPoint x: 751, endPoint y: 438, distance: 309.9
click at [701, 444] on div "Home Practice Reading: Re-order Paragraphs Study 3 « Prev Next » Report Questio…" at bounding box center [547, 288] width 828 height 577
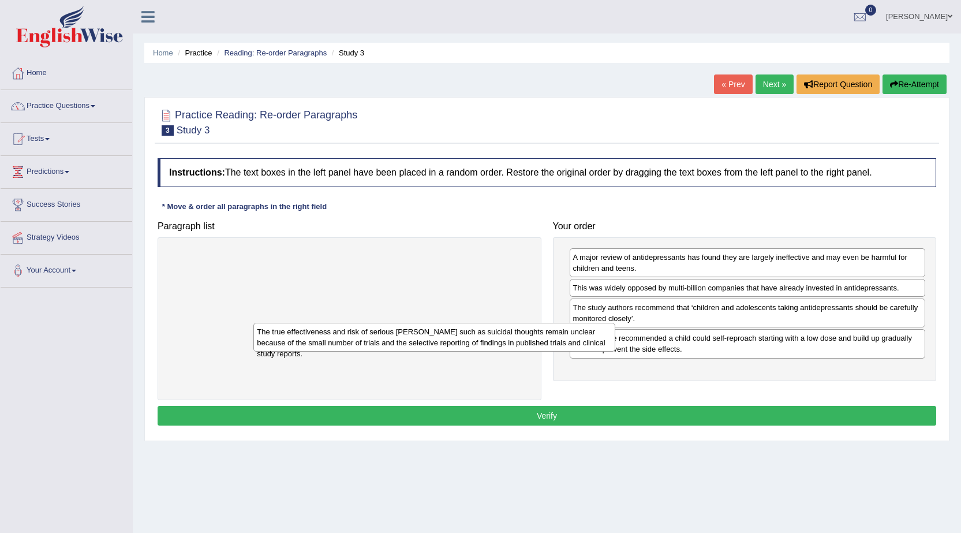
click at [838, 420] on button "Verify" at bounding box center [547, 416] width 779 height 20
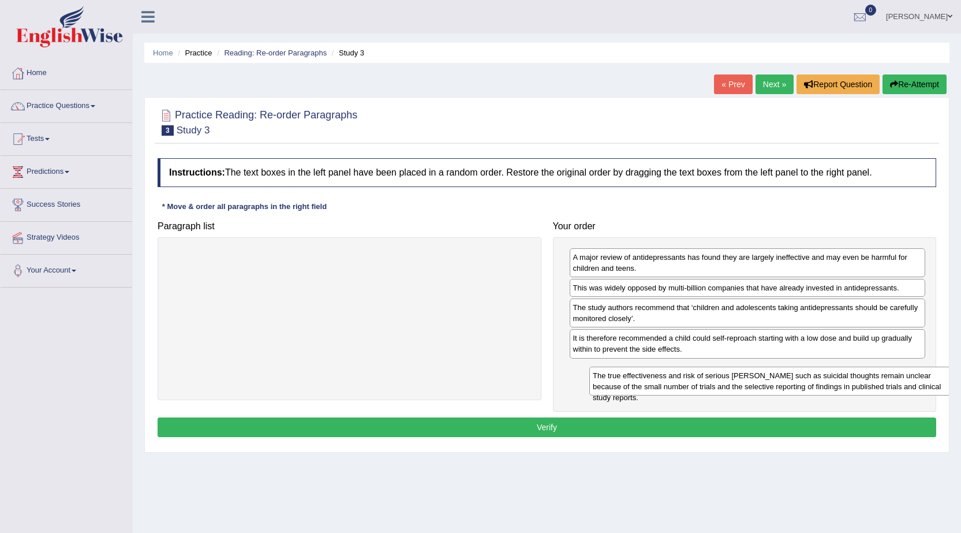
drag, startPoint x: 485, startPoint y: 272, endPoint x: 906, endPoint y: 390, distance: 437.2
click at [906, 390] on div "The true effectiveness and risk of serious harms such as suicidal thoughts rema…" at bounding box center [770, 381] width 362 height 29
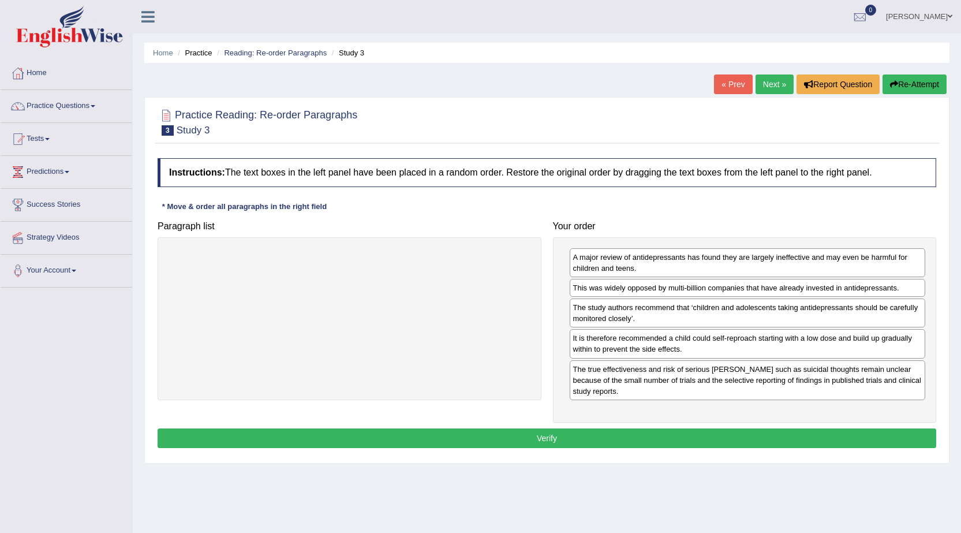
click at [584, 428] on button "Verify" at bounding box center [547, 438] width 779 height 20
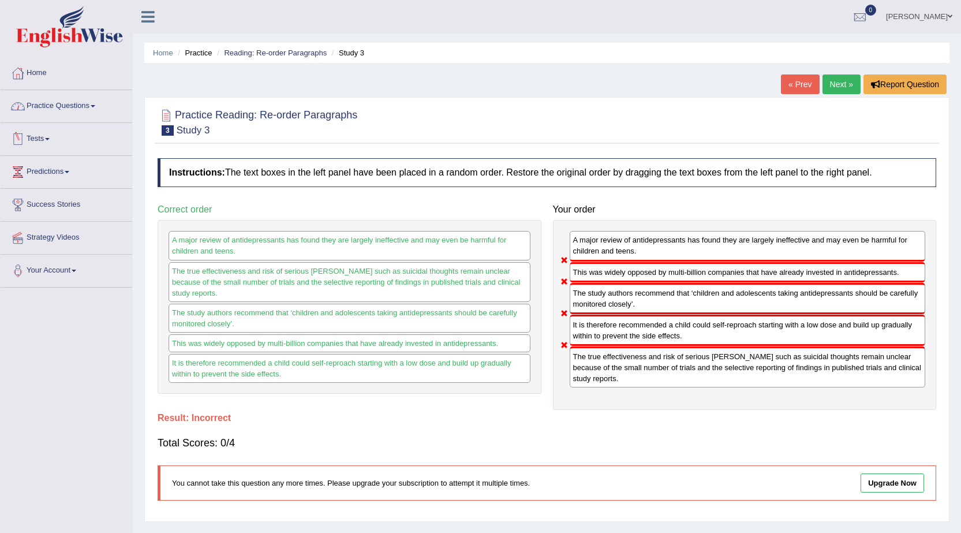
click at [95, 105] on span at bounding box center [93, 106] width 5 height 2
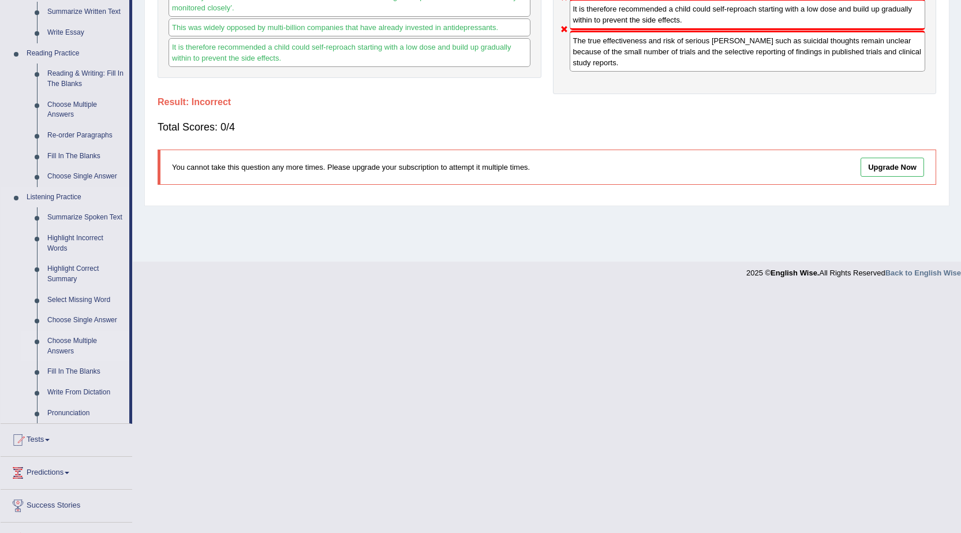
scroll to position [346, 0]
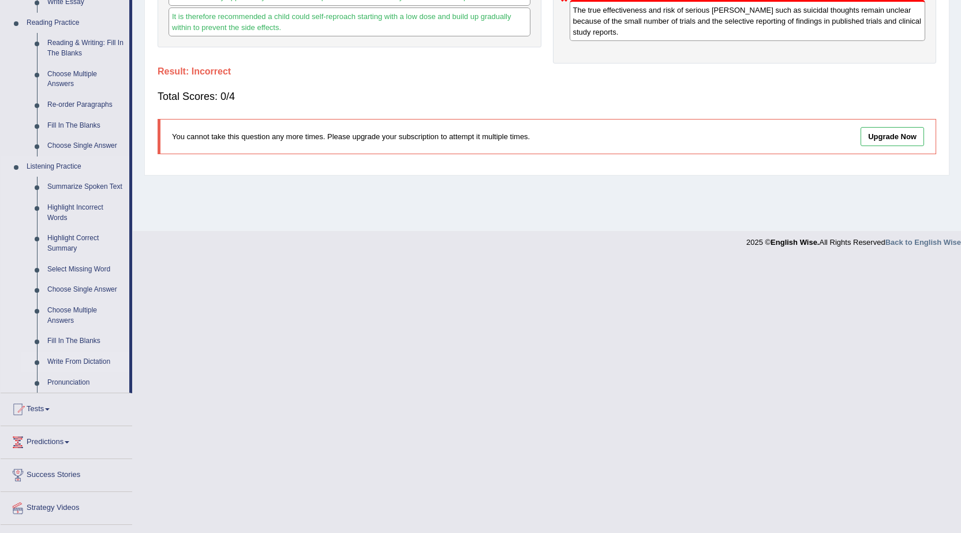
click at [84, 357] on link "Write From Dictation" at bounding box center [85, 362] width 87 height 21
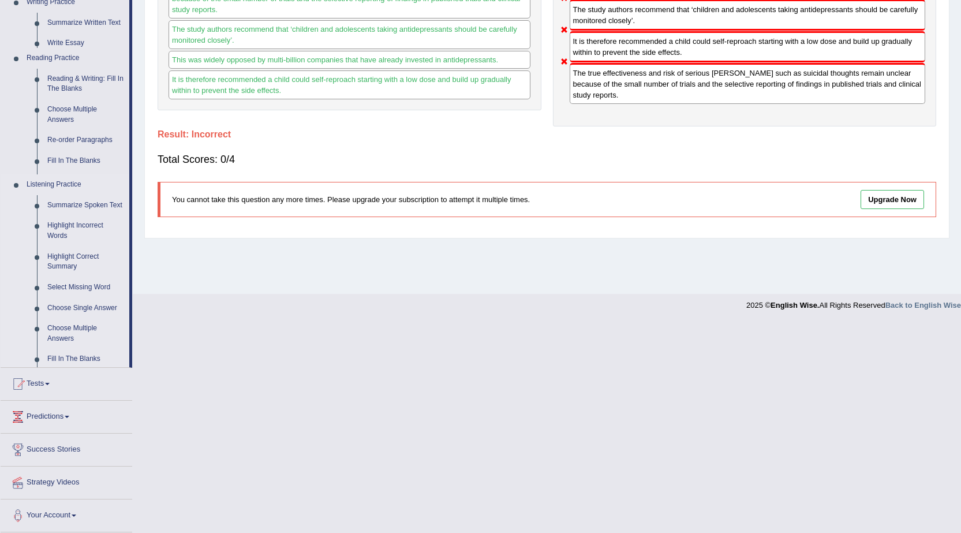
scroll to position [73, 0]
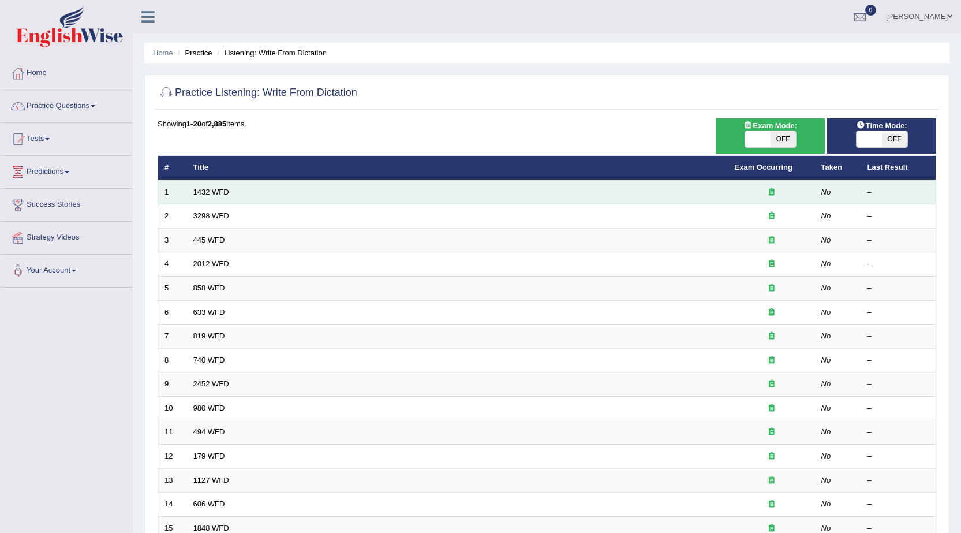
click at [216, 186] on td "1432 WFD" at bounding box center [458, 192] width 542 height 24
click at [217, 193] on link "1432 WFD" at bounding box center [211, 192] width 36 height 9
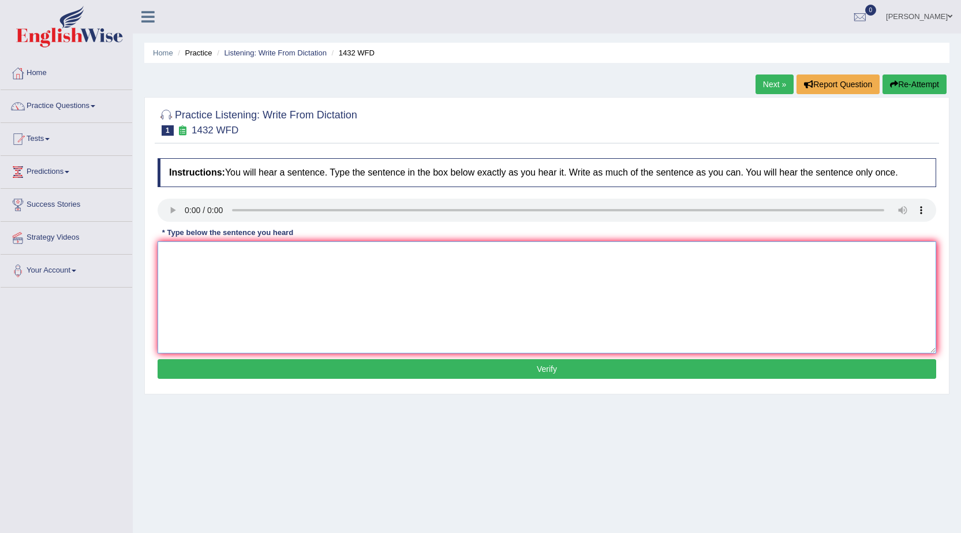
click at [218, 289] on textarea at bounding box center [547, 297] width 779 height 112
click at [174, 262] on textarea at bounding box center [547, 297] width 779 height 112
type textarea "Most physical activities is beneficial to your health."
click at [346, 372] on button "Verify" at bounding box center [547, 369] width 779 height 20
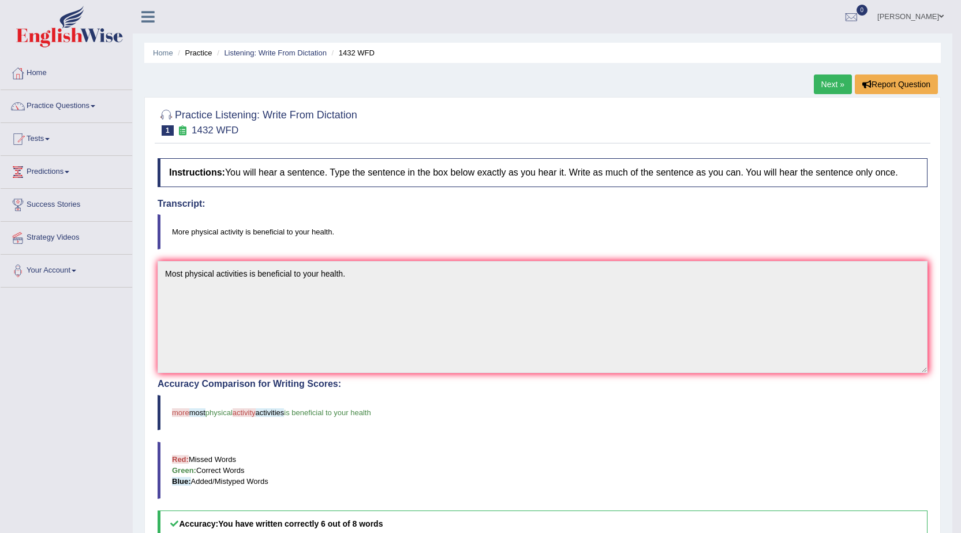
click at [838, 83] on link "Next »" at bounding box center [833, 84] width 38 height 20
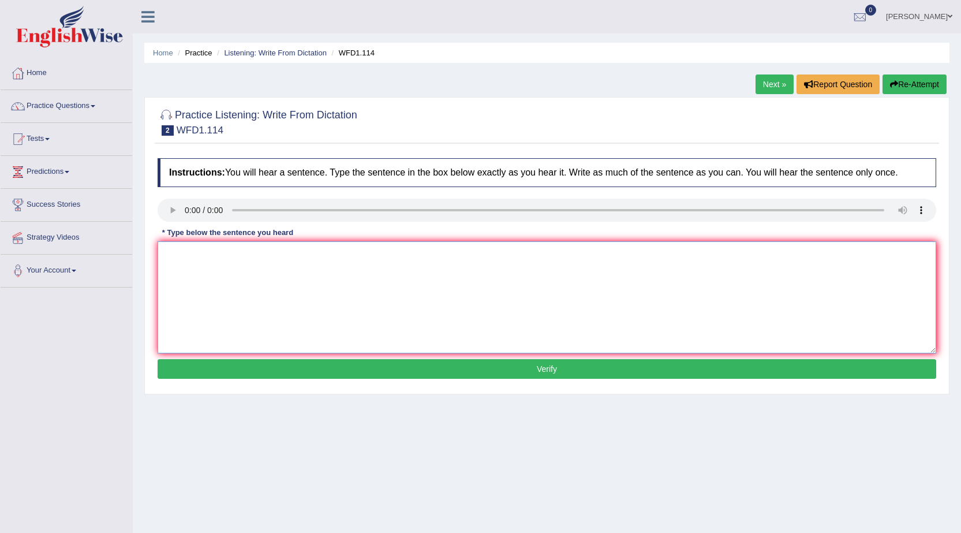
click at [210, 278] on textarea at bounding box center [547, 297] width 779 height 112
click at [215, 252] on textarea "The office little work" at bounding box center [547, 297] width 779 height 112
click at [279, 254] on textarea "The office early work feel less" at bounding box center [547, 297] width 779 height 112
click at [260, 256] on textarea "The office early work feel less and more exterimental." at bounding box center [547, 297] width 779 height 112
type textarea "The office early works are less and more exterimental."
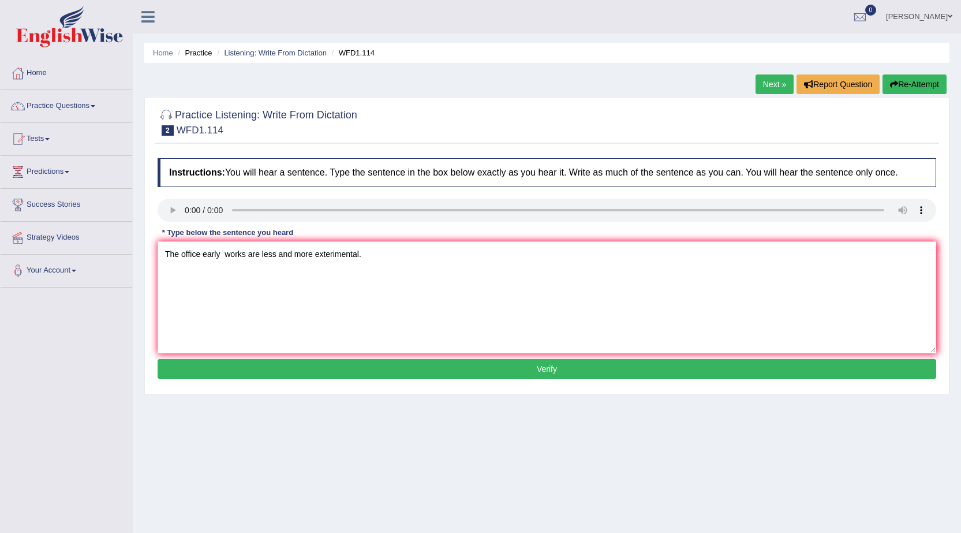
click at [404, 364] on button "Verify" at bounding box center [547, 369] width 779 height 20
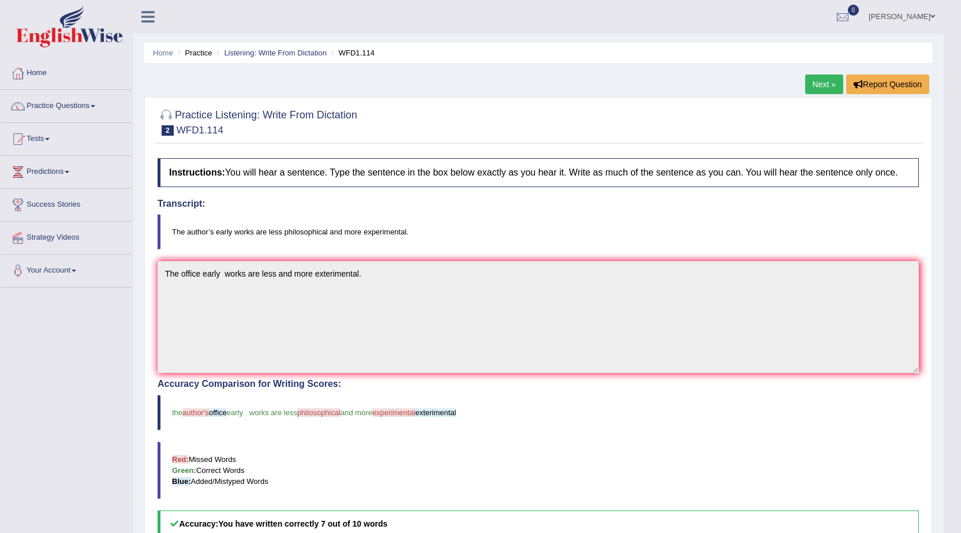
click at [808, 79] on link "Next »" at bounding box center [824, 84] width 38 height 20
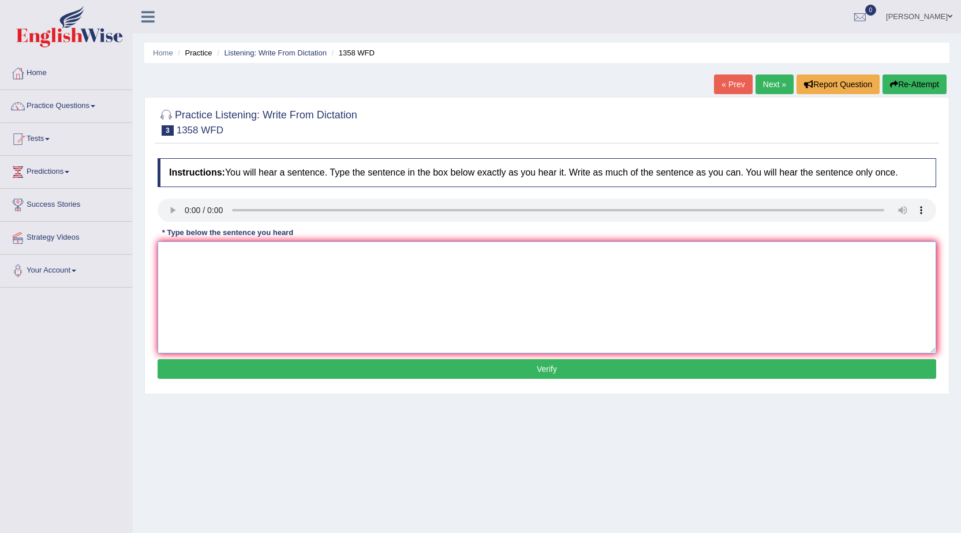
click at [282, 279] on textarea at bounding box center [547, 297] width 779 height 112
click at [189, 277] on textarea at bounding box center [547, 297] width 779 height 112
type textarea "Communication skills has become very important in recent years."
click at [378, 371] on button "Verify" at bounding box center [547, 369] width 779 height 20
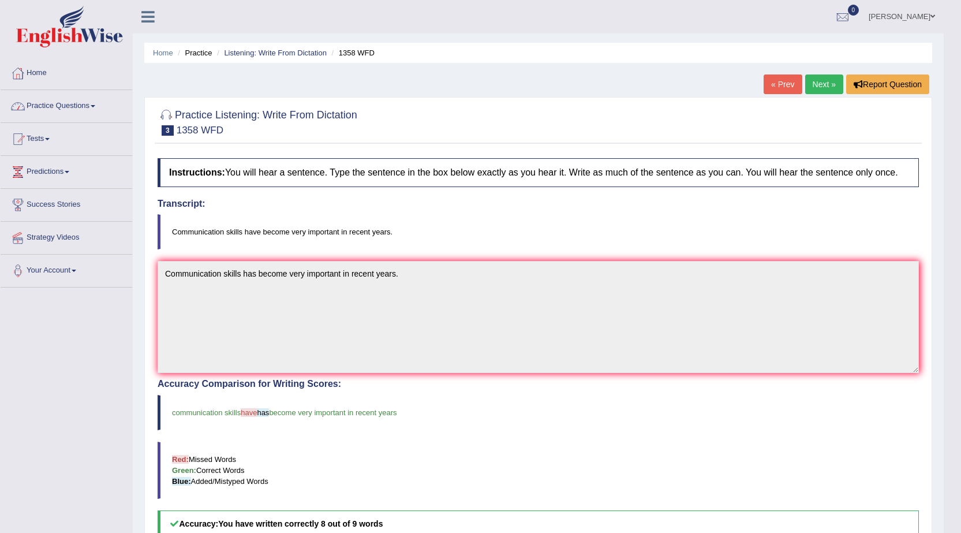
click at [89, 105] on link "Practice Questions" at bounding box center [67, 104] width 132 height 29
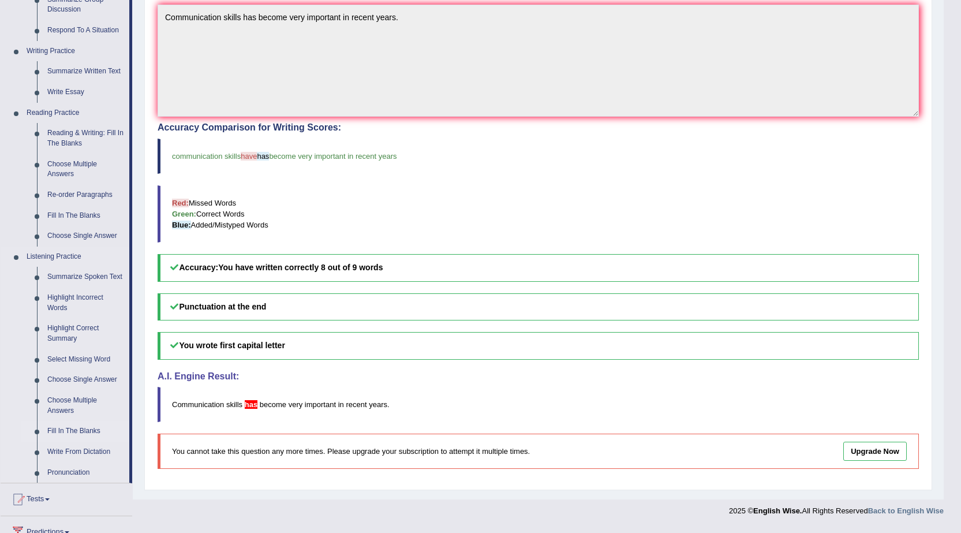
scroll to position [199, 0]
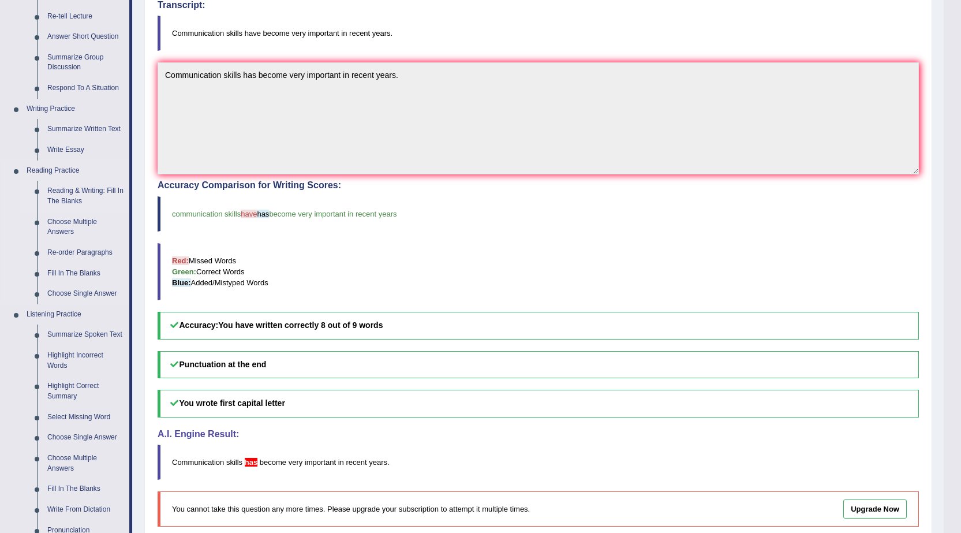
click at [102, 188] on link "Reading & Writing: Fill In The Blanks" at bounding box center [85, 196] width 87 height 31
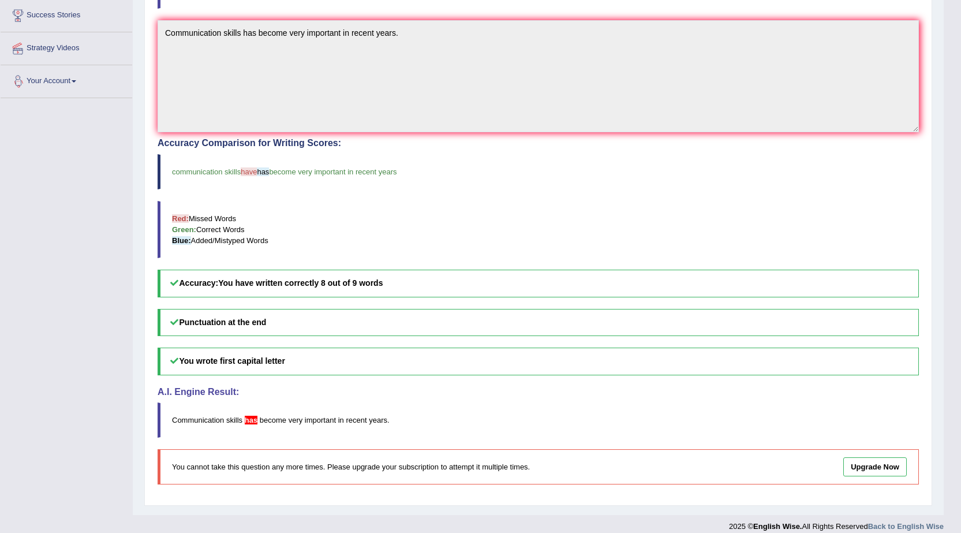
scroll to position [252, 0]
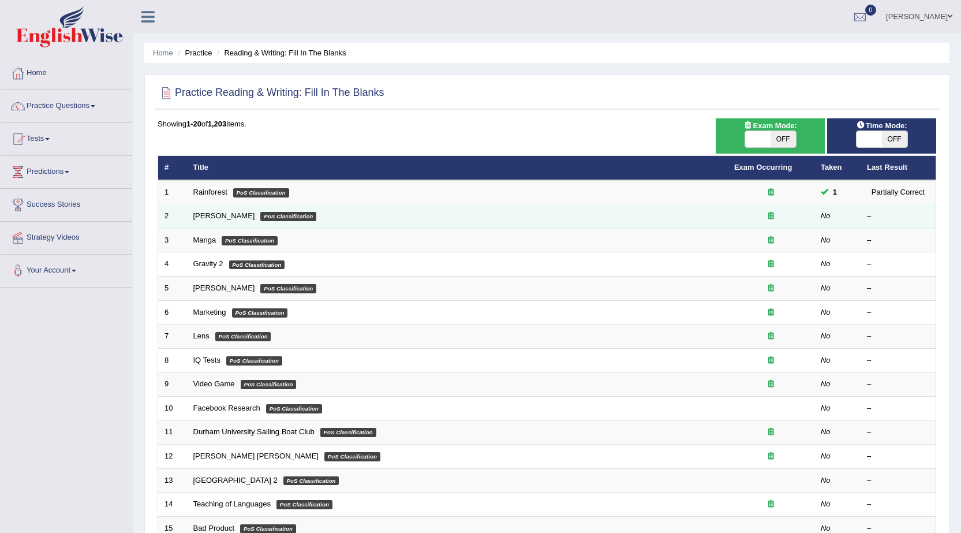
click at [201, 221] on td "Kennedy PoS Classification" at bounding box center [457, 216] width 541 height 24
click at [209, 216] on link "[PERSON_NAME]" at bounding box center [224, 215] width 62 height 9
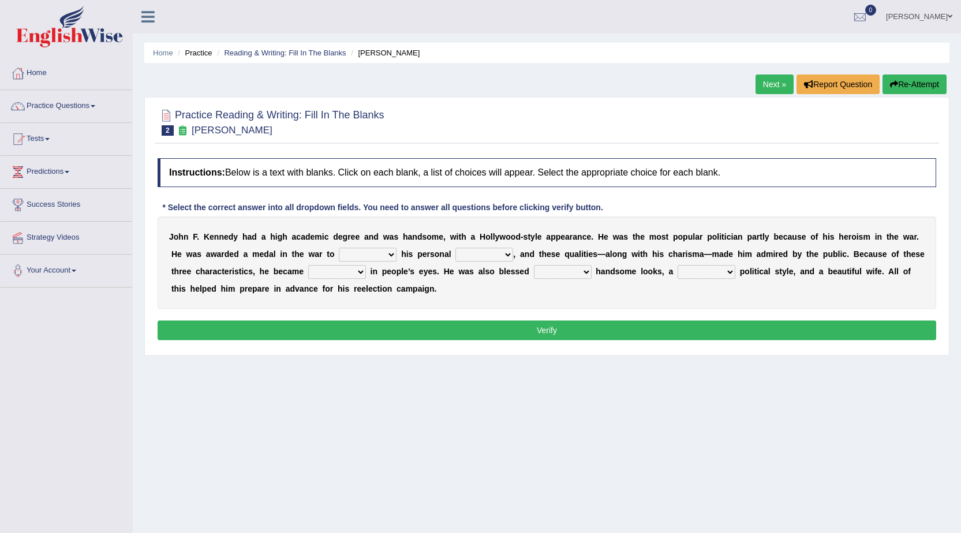
click at [390, 256] on select "prove show evidence upthrow" at bounding box center [368, 255] width 58 height 14
select select "prove"
click at [339, 248] on select "prove show evidence upthrow" at bounding box center [368, 255] width 58 height 14
click at [508, 249] on select "passion courage charm liking" at bounding box center [485, 255] width 58 height 14
select select "courage"
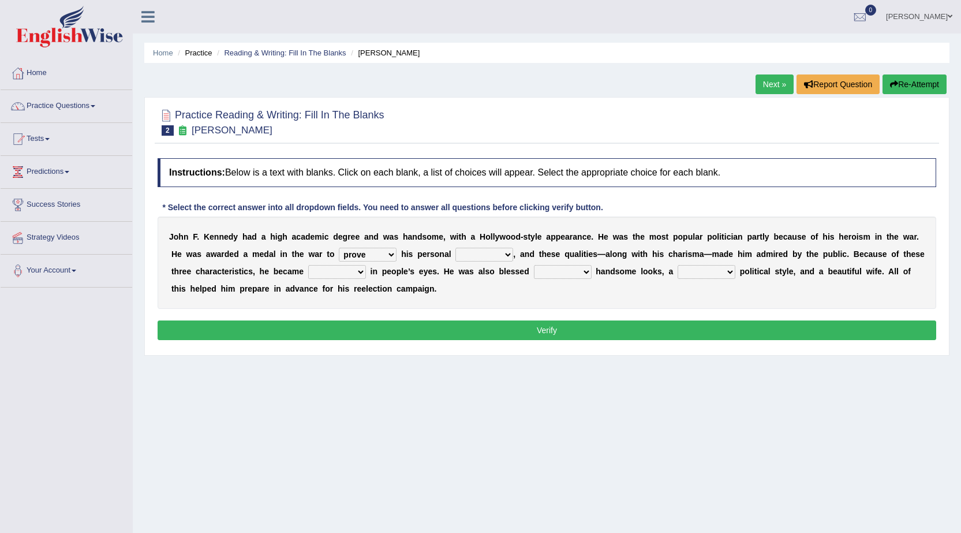
click at [456, 248] on select "passion courage charm liking" at bounding box center [485, 255] width 58 height 14
click at [397, 259] on div "J o h n F . K e n n e d y h a d a h i g h a c a d e m i c d e g r e e a n d w a…" at bounding box center [547, 262] width 779 height 92
select select "show"
click at [339, 248] on select "prove show evidence upthrow" at bounding box center [368, 255] width 58 height 14
click at [510, 251] on select "passion courage charm liking" at bounding box center [485, 255] width 58 height 14
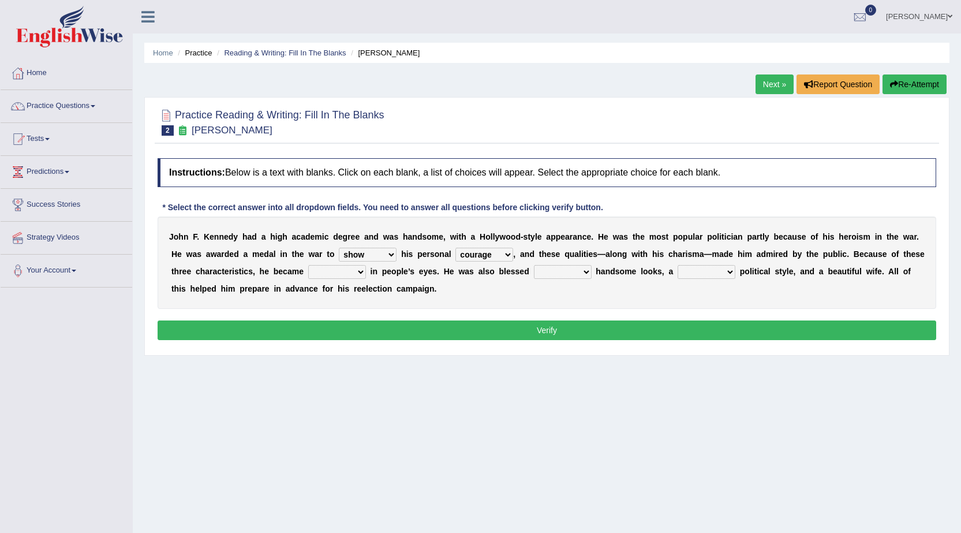
select select "passion"
click at [456, 248] on select "passion courage charm liking" at bounding box center [485, 255] width 58 height 14
click at [360, 270] on select "iconic ironic identical impotent" at bounding box center [337, 272] width 58 height 14
select select "identical"
click at [308, 265] on select "iconic ironic identical impotent" at bounding box center [337, 272] width 58 height 14
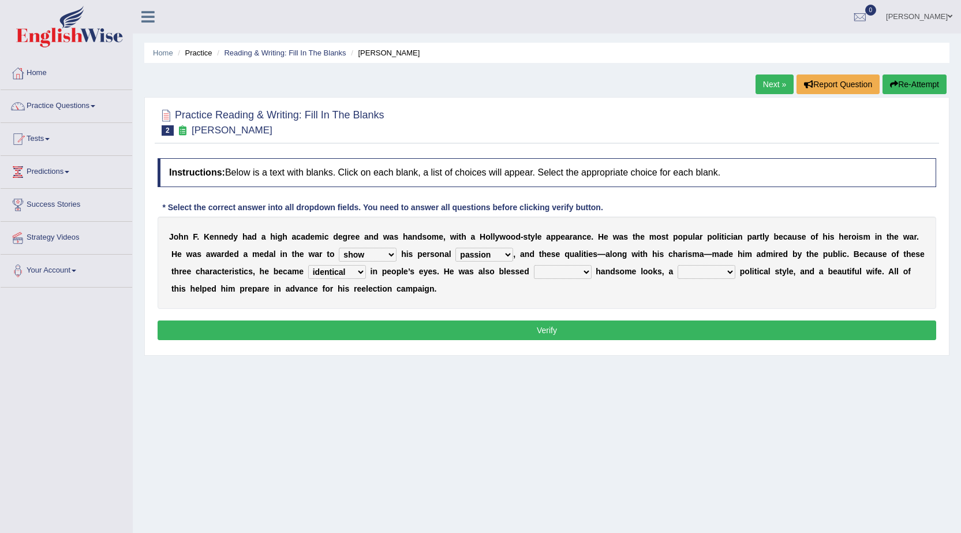
click at [586, 272] on select "with in upon to" at bounding box center [563, 272] width 58 height 14
select select "with"
click at [534, 265] on select "with in upon to" at bounding box center [563, 272] width 58 height 14
click at [729, 273] on select "mending mends mended mend" at bounding box center [707, 272] width 58 height 14
select select "mend"
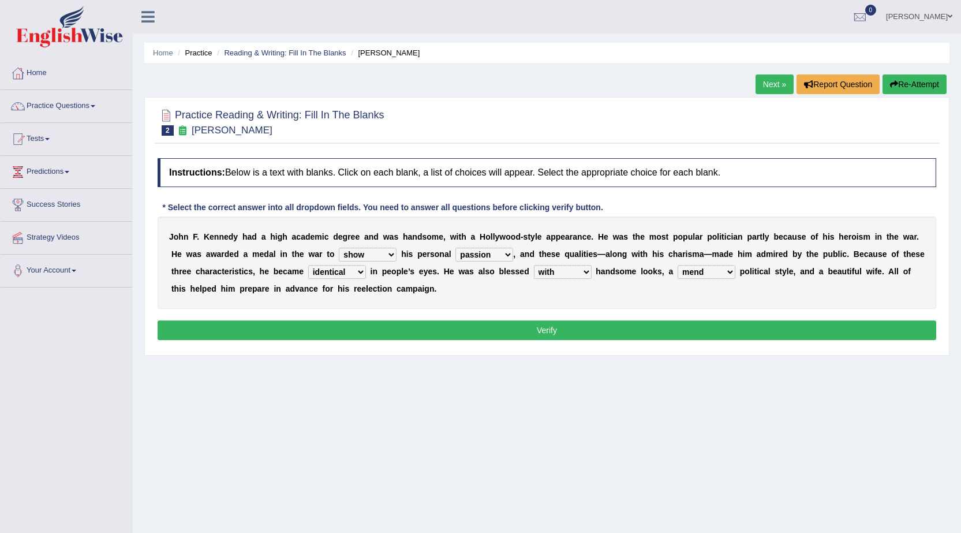
click at [678, 265] on select "mending mends mended mend" at bounding box center [707, 272] width 58 height 14
click at [701, 322] on button "Verify" at bounding box center [547, 330] width 779 height 20
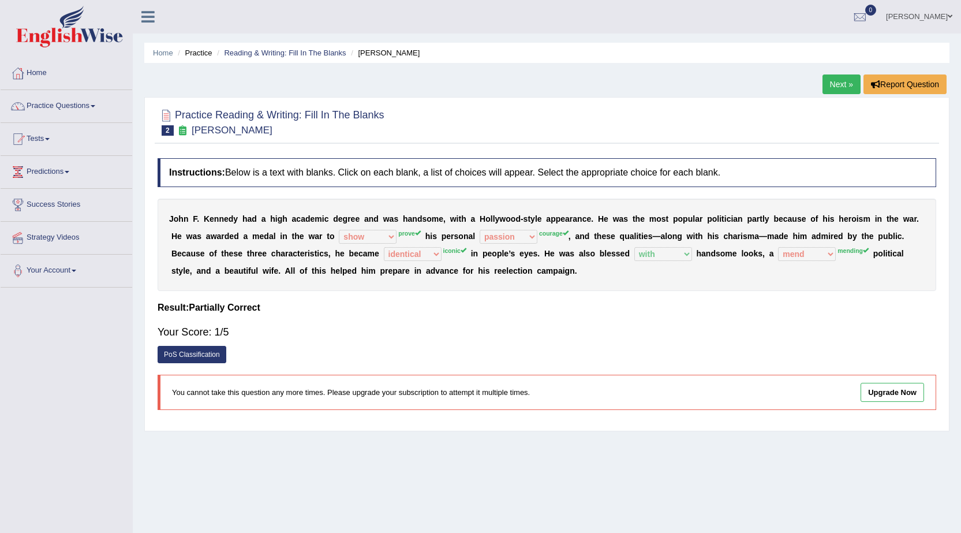
click at [100, 99] on link "Practice Questions" at bounding box center [67, 104] width 132 height 29
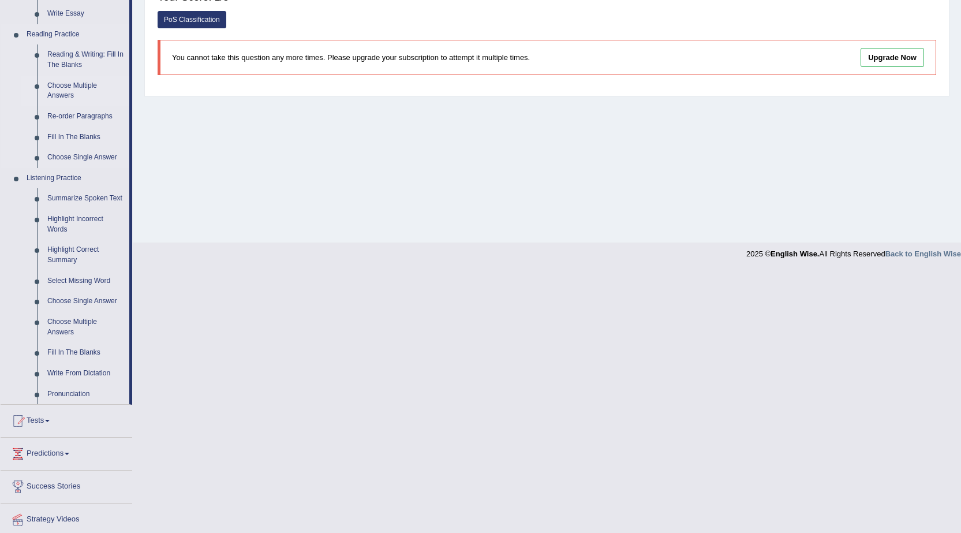
scroll to position [372, 0]
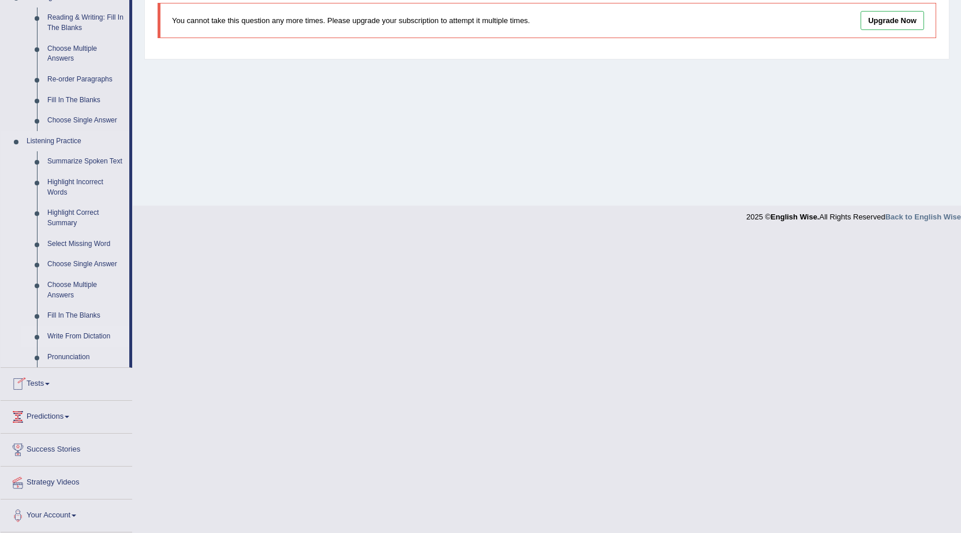
click at [92, 331] on link "Write From Dictation" at bounding box center [85, 336] width 87 height 21
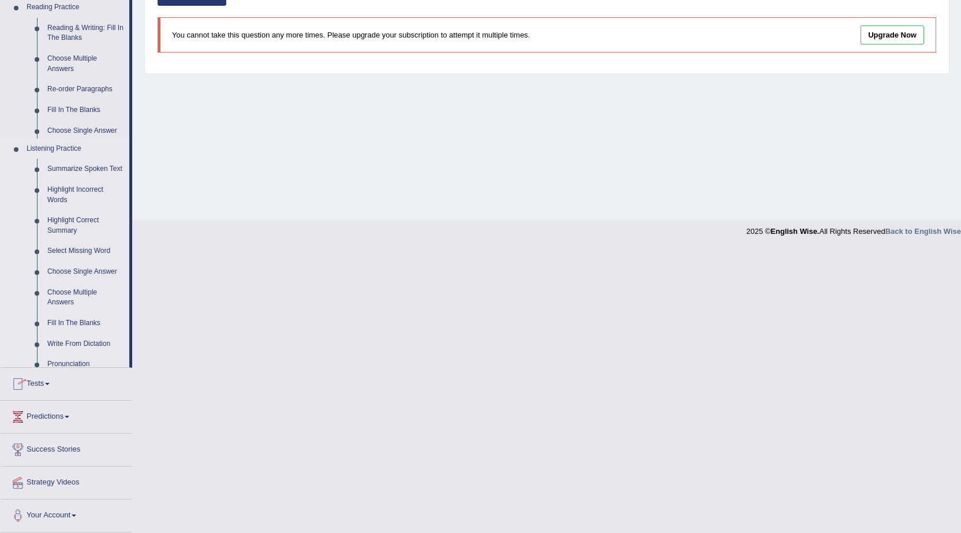
scroll to position [140, 0]
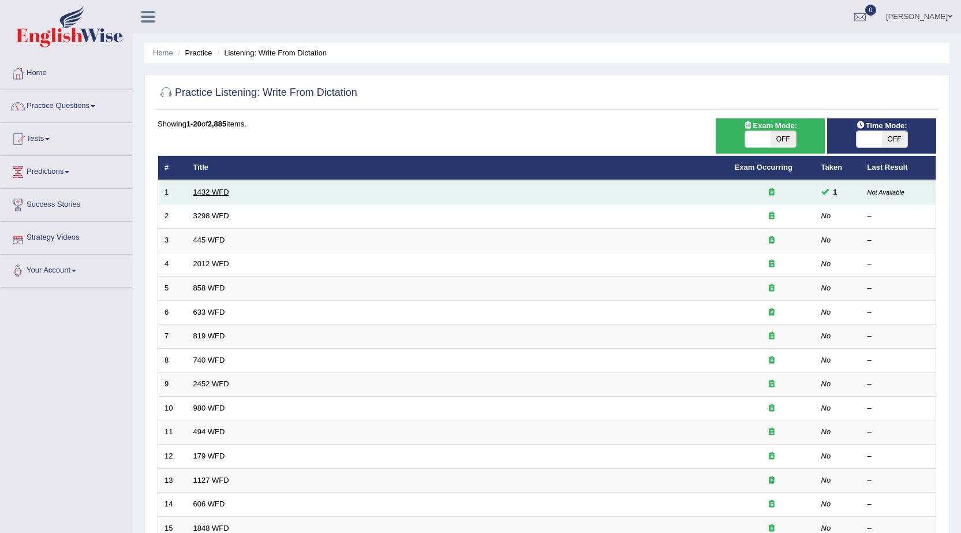
click at [216, 192] on link "1432 WFD" at bounding box center [211, 192] width 36 height 9
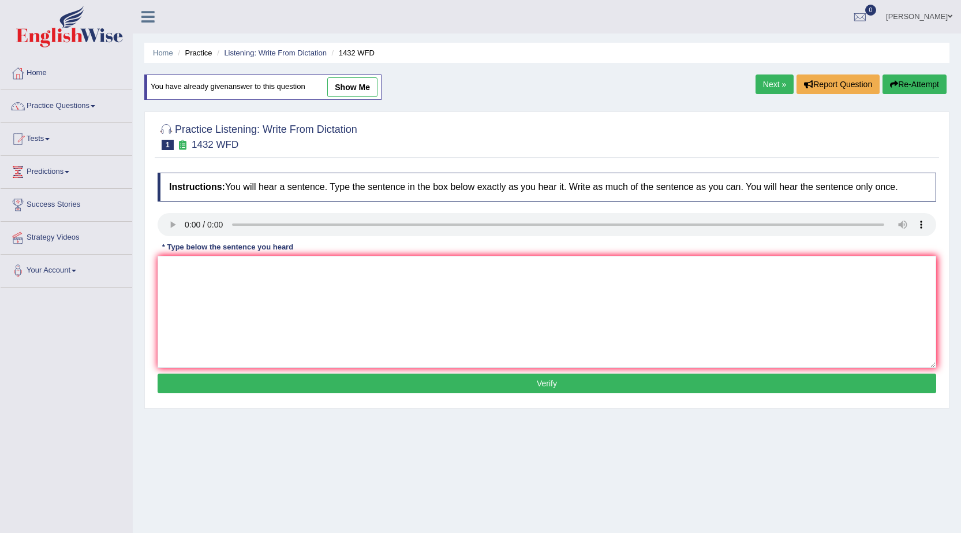
click at [338, 89] on link "show me" at bounding box center [352, 87] width 50 height 20
type textarea "Most physical activities is beneficial to your health."
